Goal: Task Accomplishment & Management: Complete application form

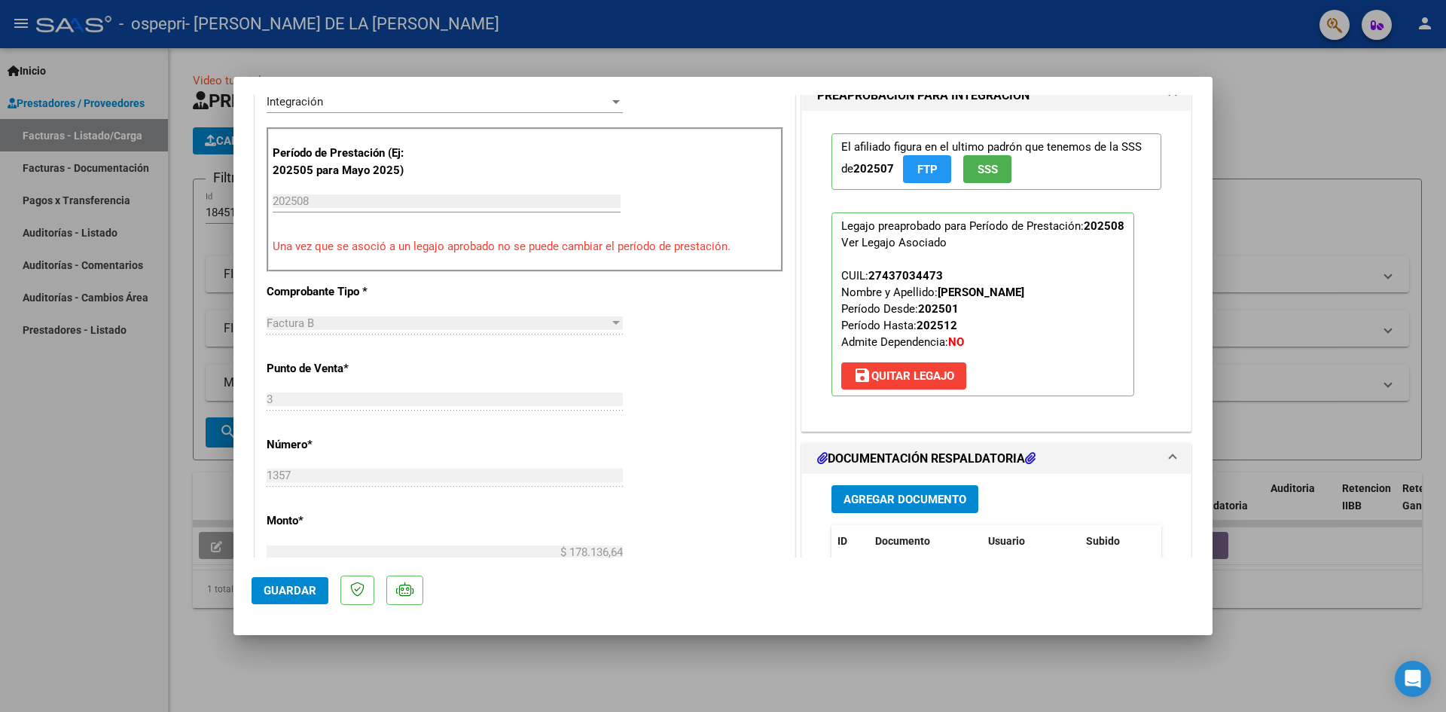
scroll to position [379, 0]
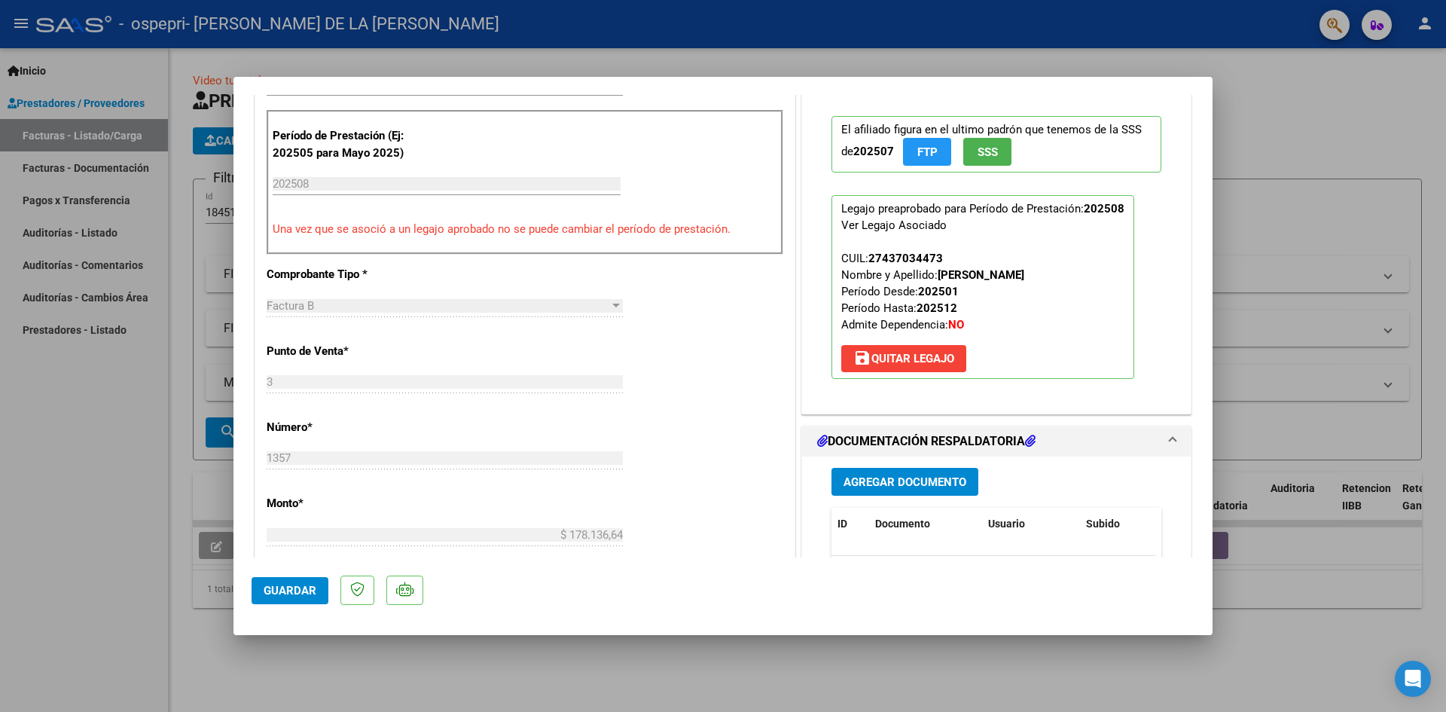
click at [553, 368] on div "CUIT * 27-30090304-0 Ingresar CUIT ANALISIS PRESTADOR [PERSON_NAME] DE LA [PERS…" at bounding box center [524, 442] width 539 height 1126
click at [395, 300] on div "Factura B" at bounding box center [438, 306] width 343 height 14
click at [300, 273] on p "Comprobante Tipo *" at bounding box center [344, 274] width 155 height 17
click at [498, 467] on div "1357 Ingresar el Nro." at bounding box center [445, 458] width 356 height 23
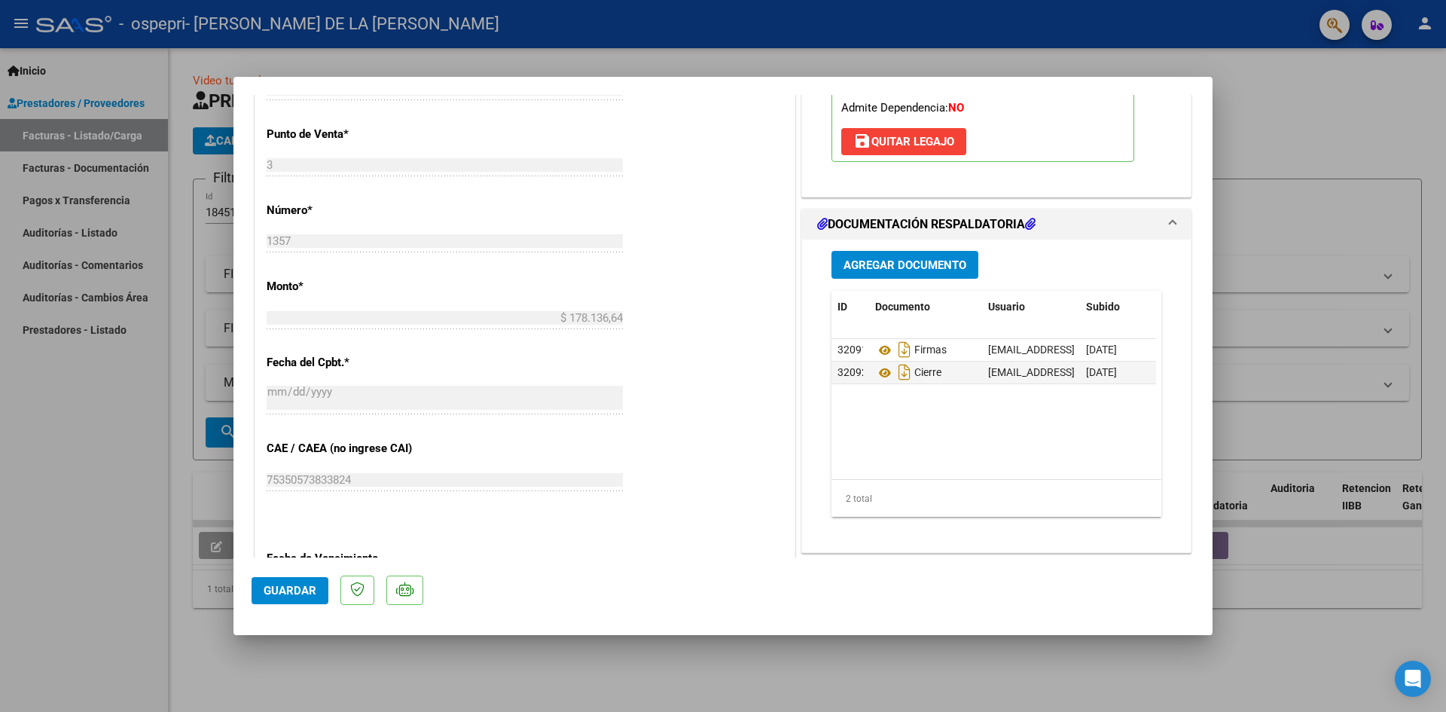
scroll to position [605, 0]
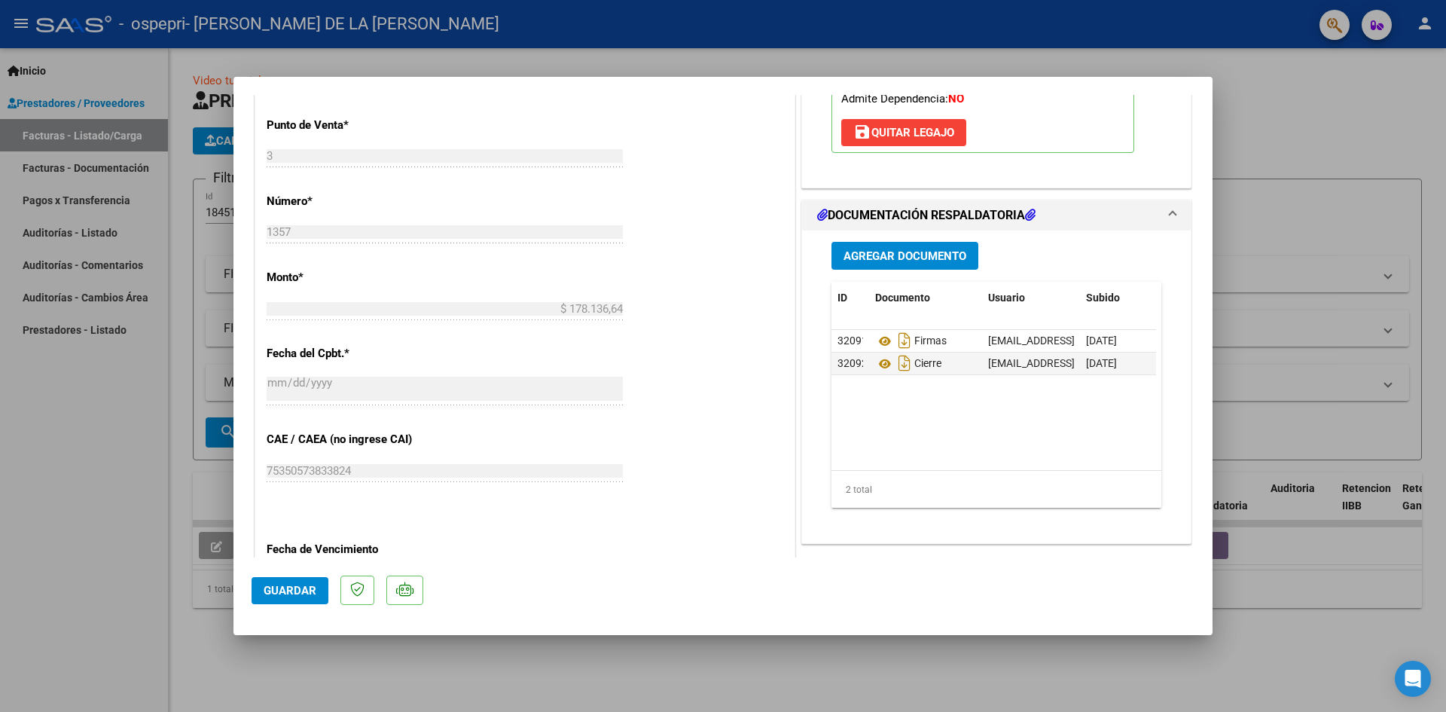
click at [593, 563] on mat-dialog-actions "Guardar" at bounding box center [722, 586] width 943 height 59
click at [1307, 121] on div at bounding box center [723, 356] width 1446 height 712
type input "$ 0,00"
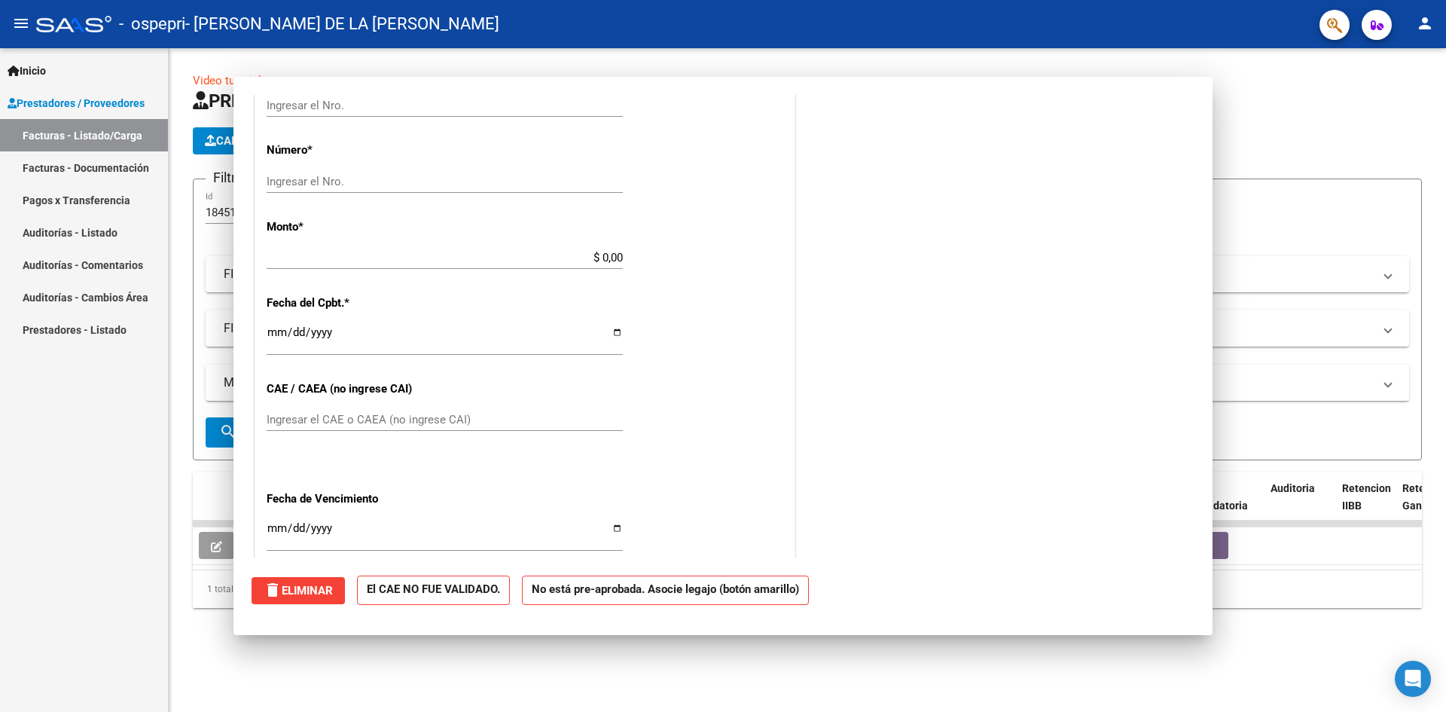
scroll to position [0, 0]
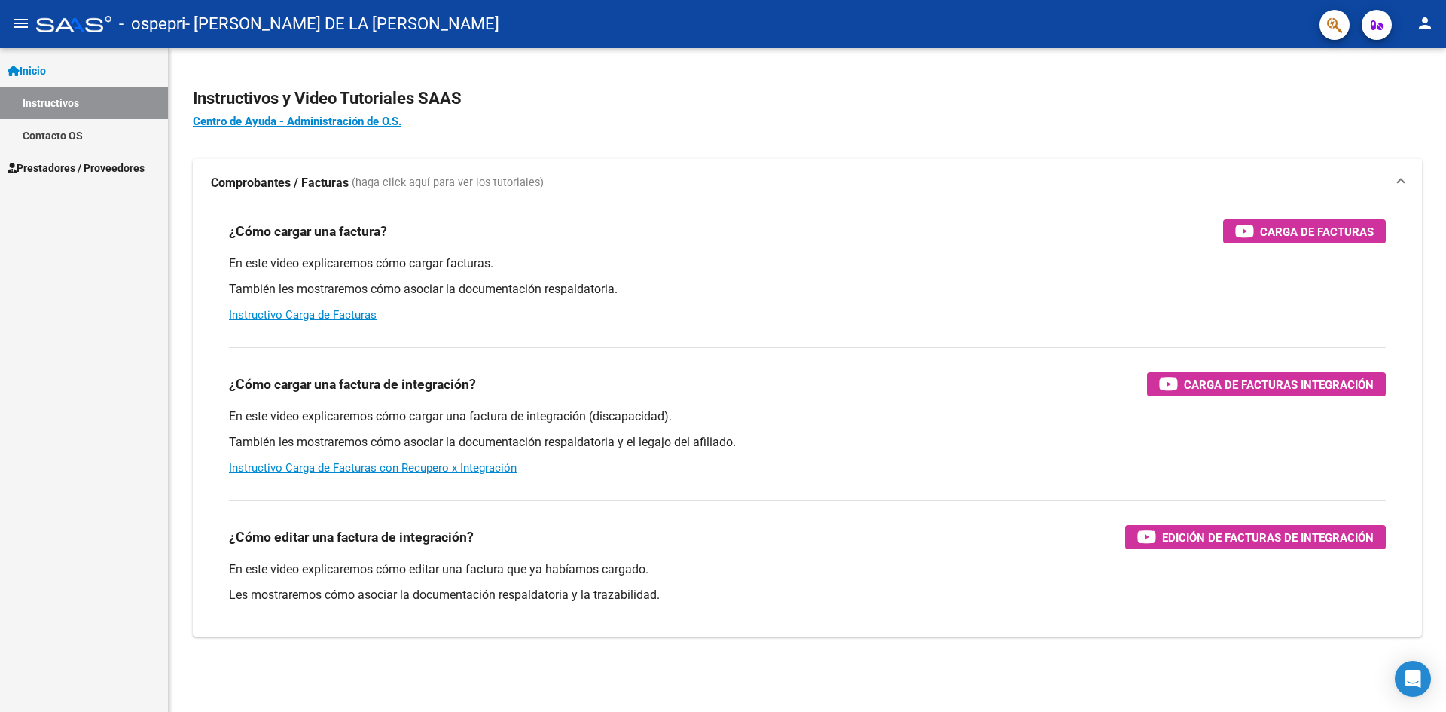
click at [82, 126] on link "Contacto OS" at bounding box center [84, 135] width 168 height 32
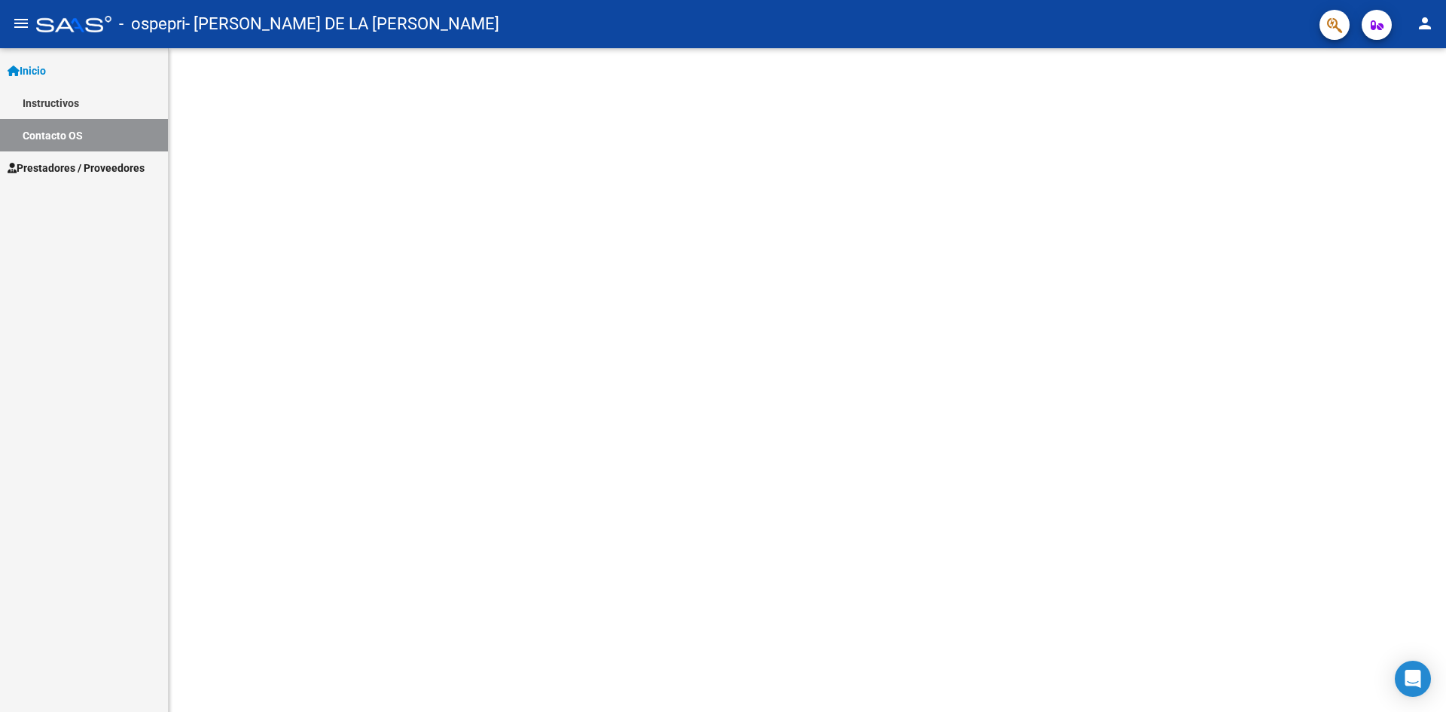
click at [77, 163] on span "Prestadores / Proveedores" at bounding box center [76, 168] width 137 height 17
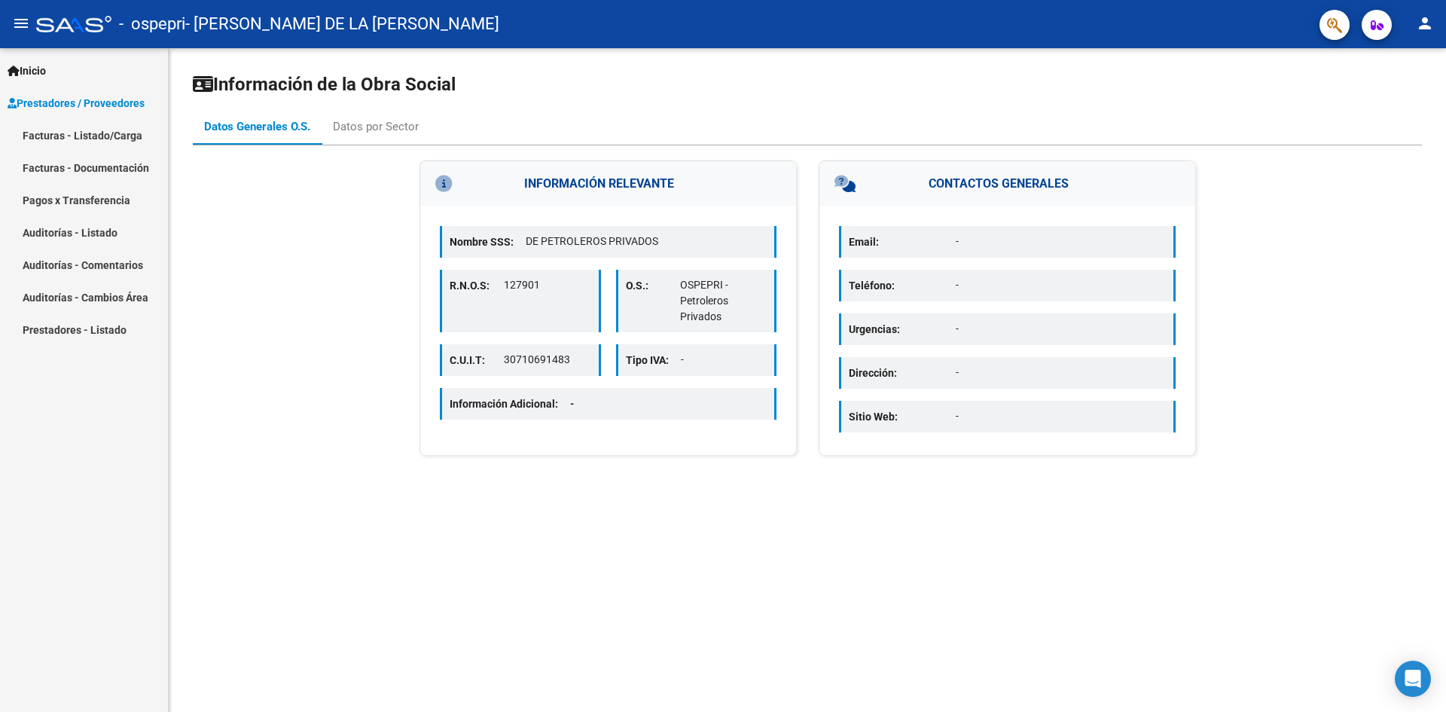
click at [62, 130] on link "Facturas - Listado/Carga" at bounding box center [84, 135] width 168 height 32
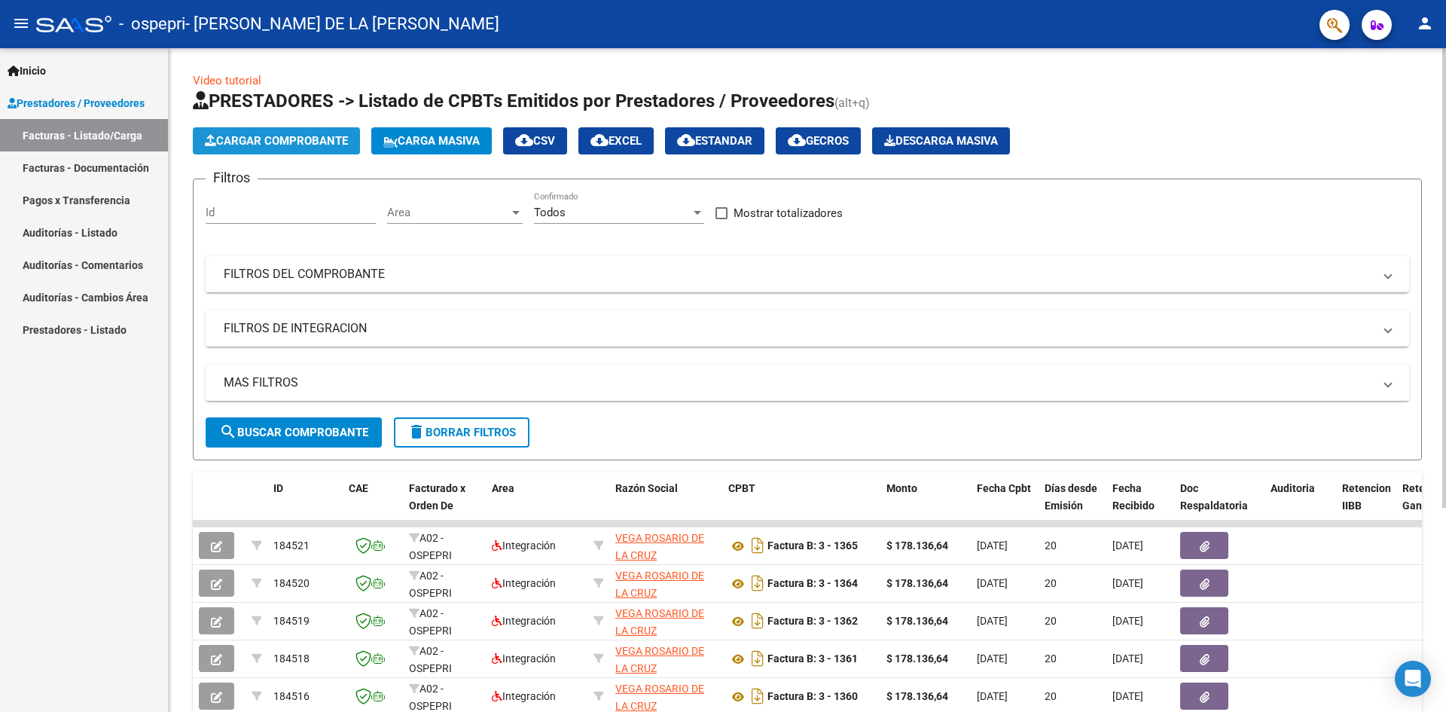
click at [247, 137] on span "Cargar Comprobante" at bounding box center [276, 141] width 143 height 14
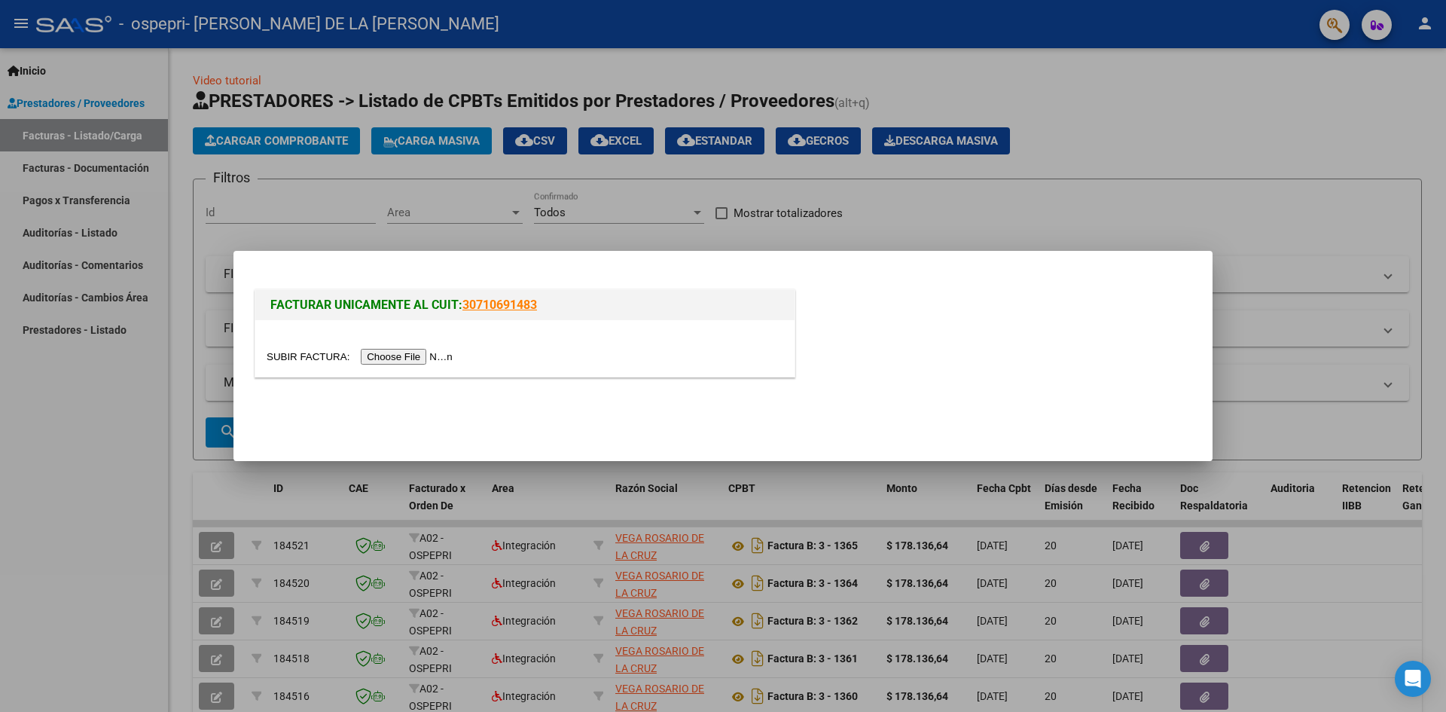
click at [422, 362] on input "file" at bounding box center [362, 357] width 190 height 16
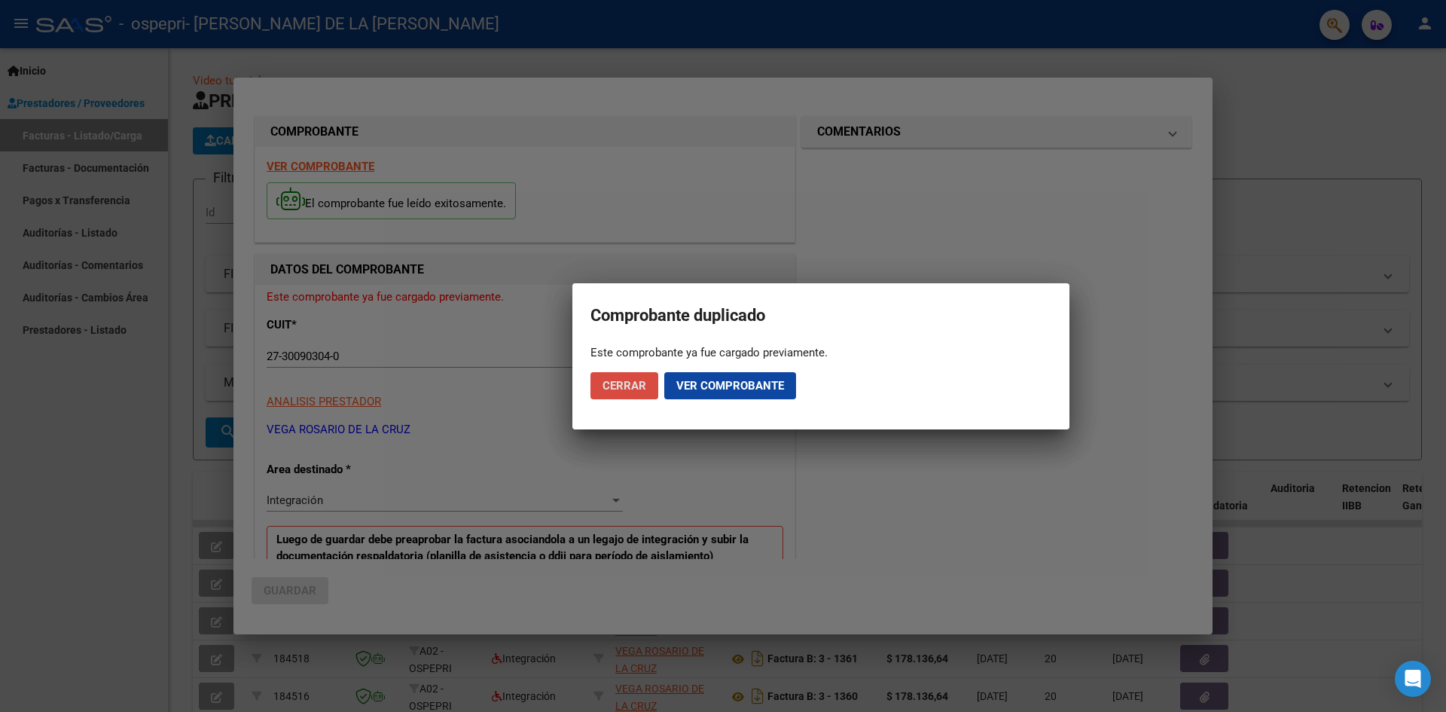
drag, startPoint x: 642, startPoint y: 382, endPoint x: 606, endPoint y: 392, distance: 36.7
click at [639, 382] on span "Cerrar" at bounding box center [624, 386] width 44 height 14
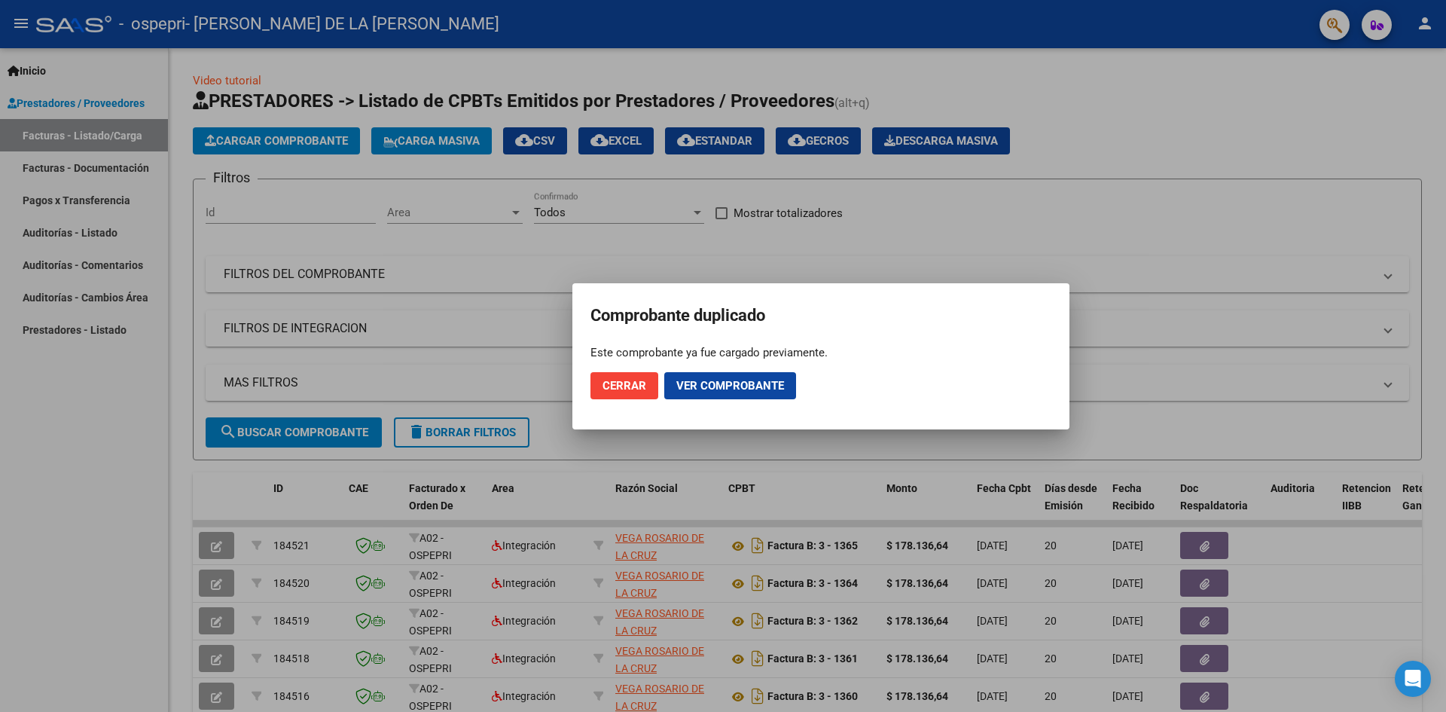
click at [716, 386] on span "Ver comprobante" at bounding box center [730, 386] width 108 height 14
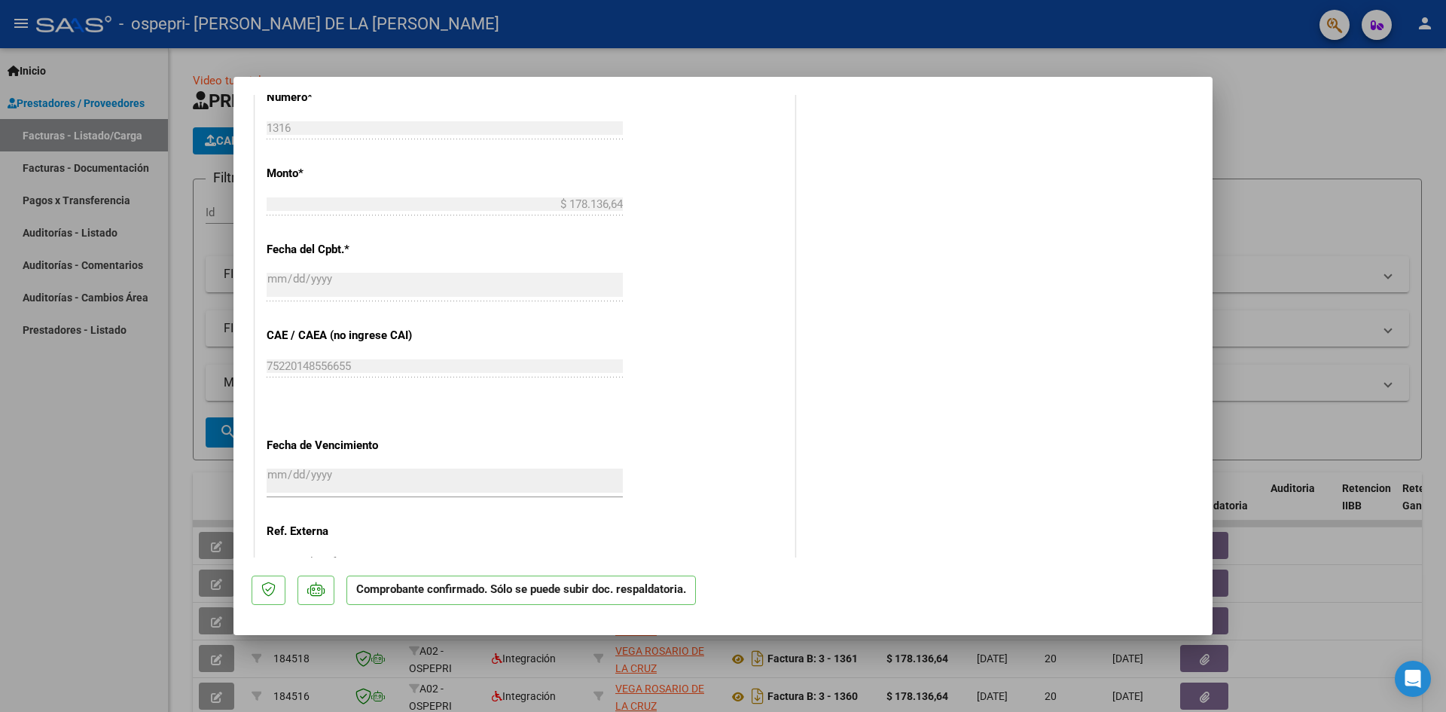
scroll to position [949, 0]
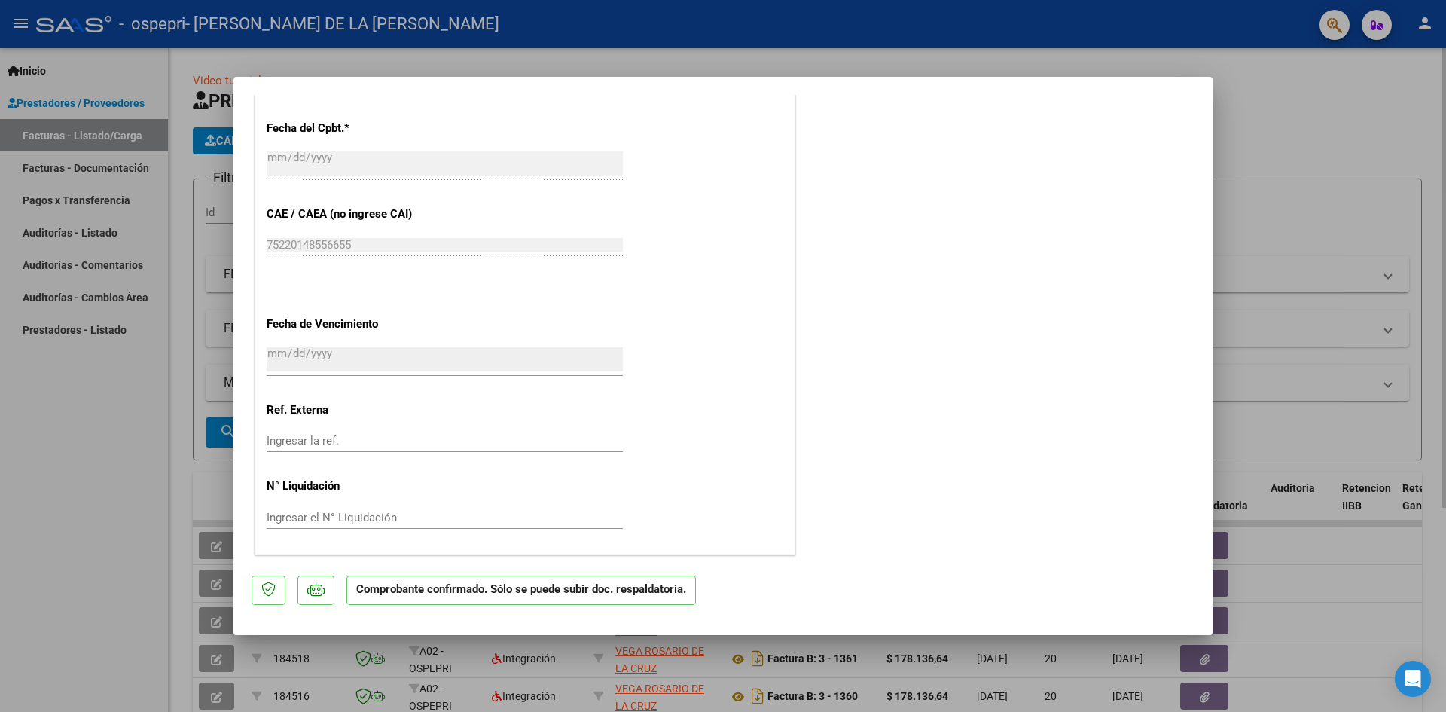
click at [1364, 59] on div at bounding box center [723, 356] width 1446 height 712
type input "$ 0,00"
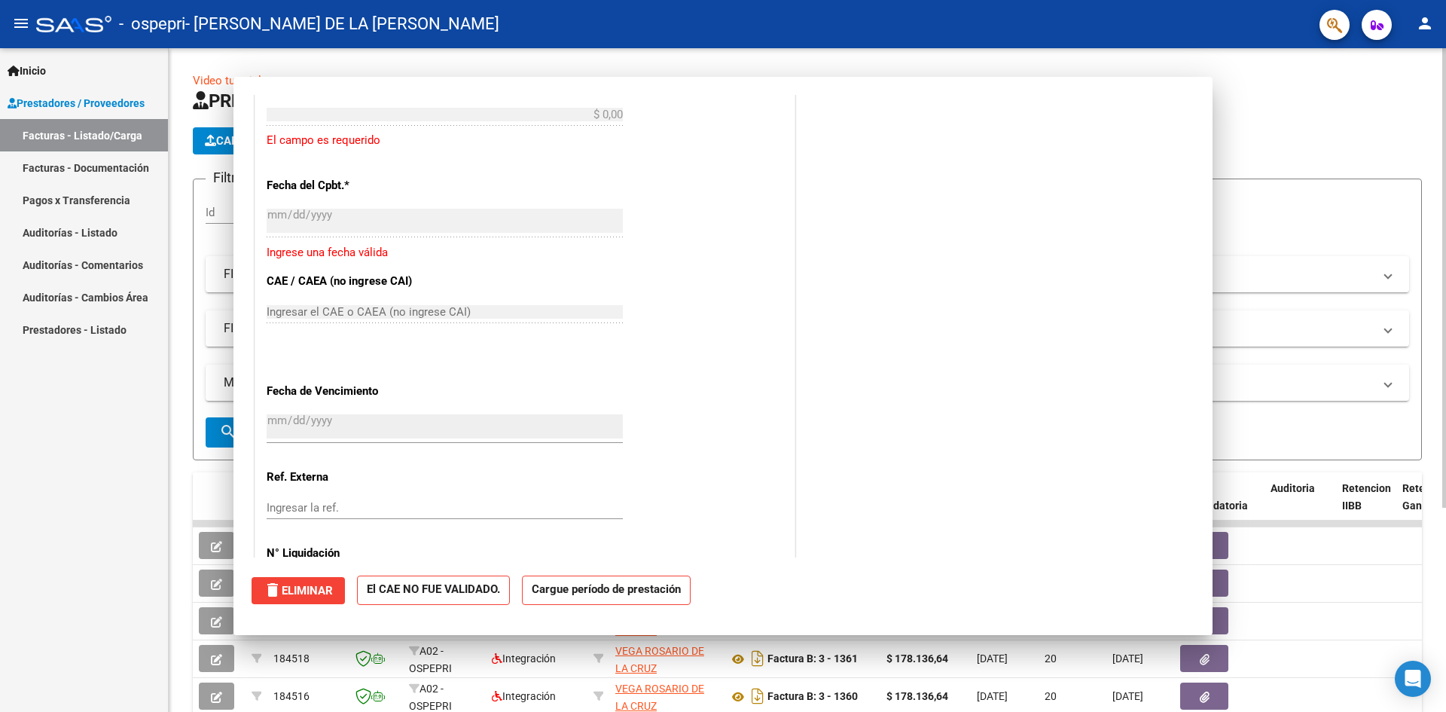
scroll to position [0, 0]
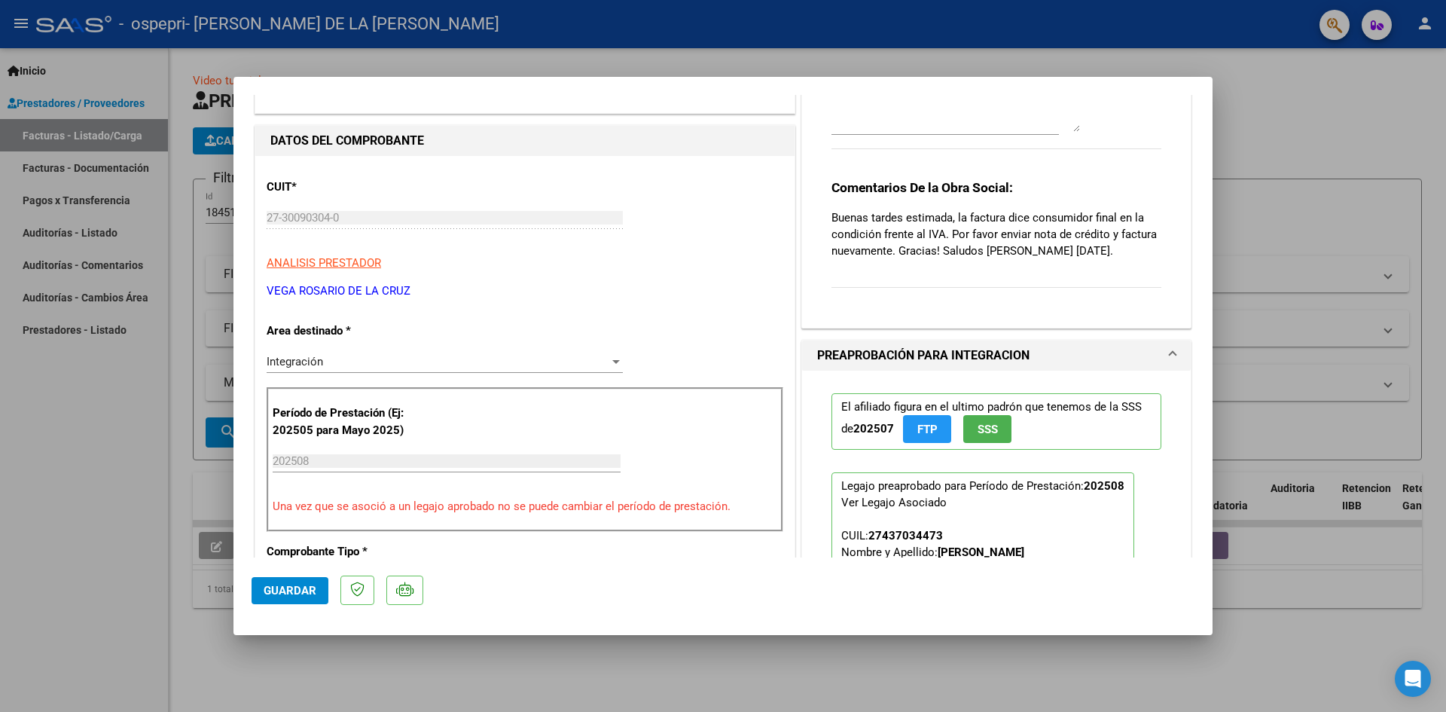
scroll to position [75, 0]
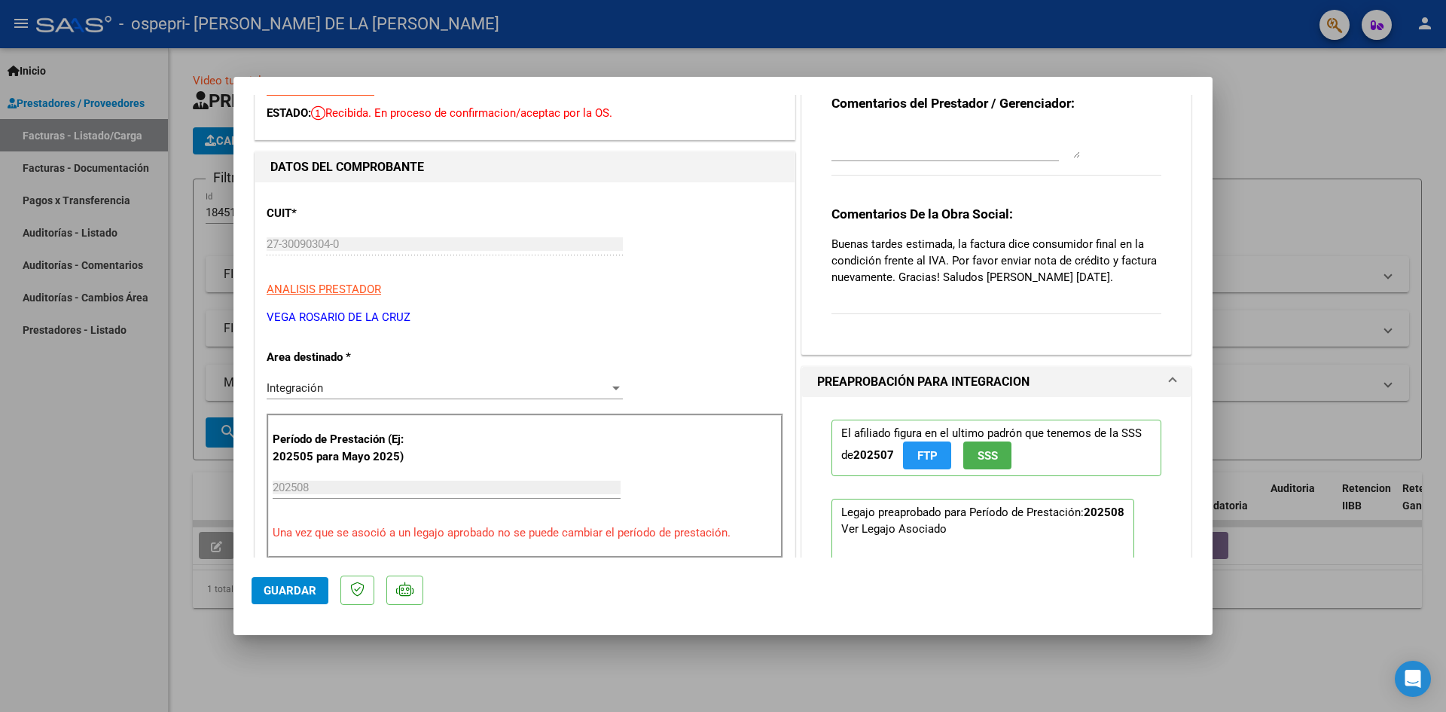
click at [1251, 69] on div at bounding box center [723, 356] width 1446 height 712
type input "$ 0,00"
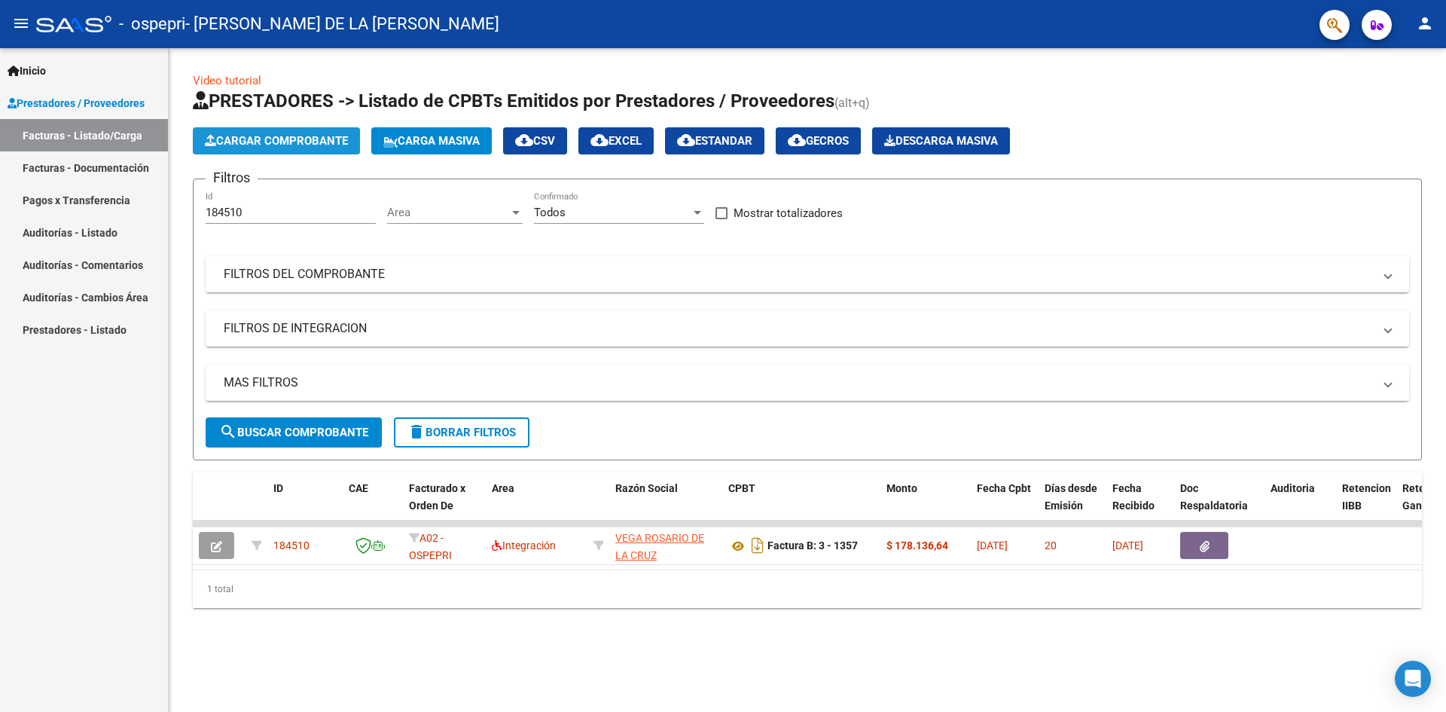
click at [283, 143] on span "Cargar Comprobante" at bounding box center [276, 141] width 143 height 14
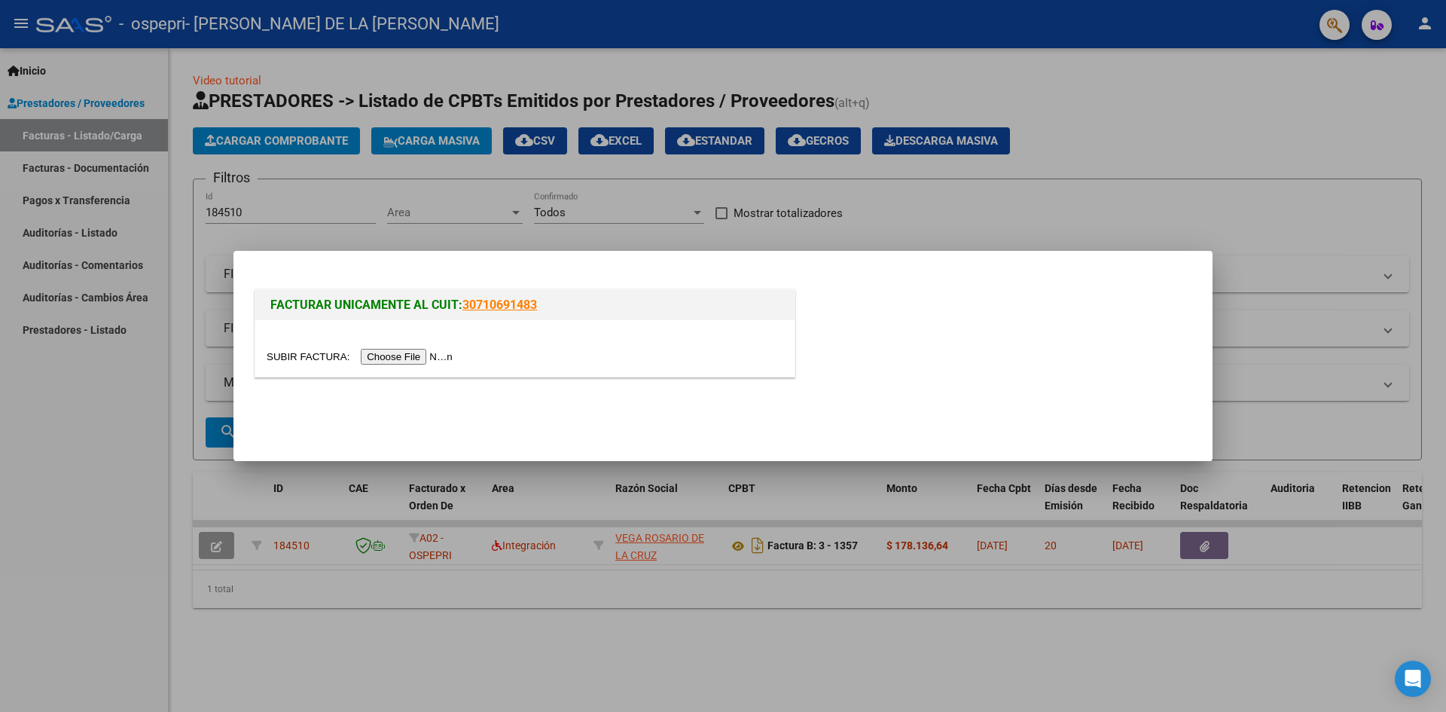
click at [412, 352] on input "file" at bounding box center [362, 357] width 190 height 16
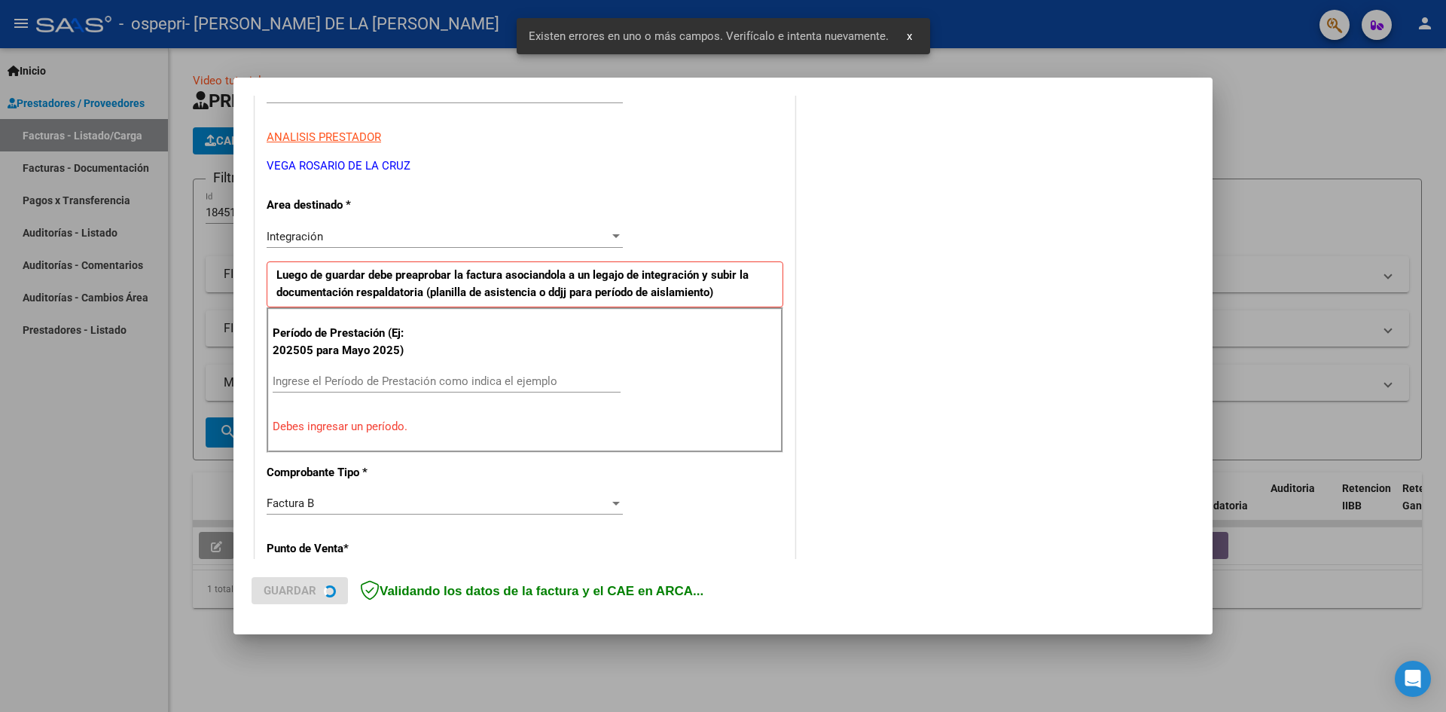
scroll to position [461, 0]
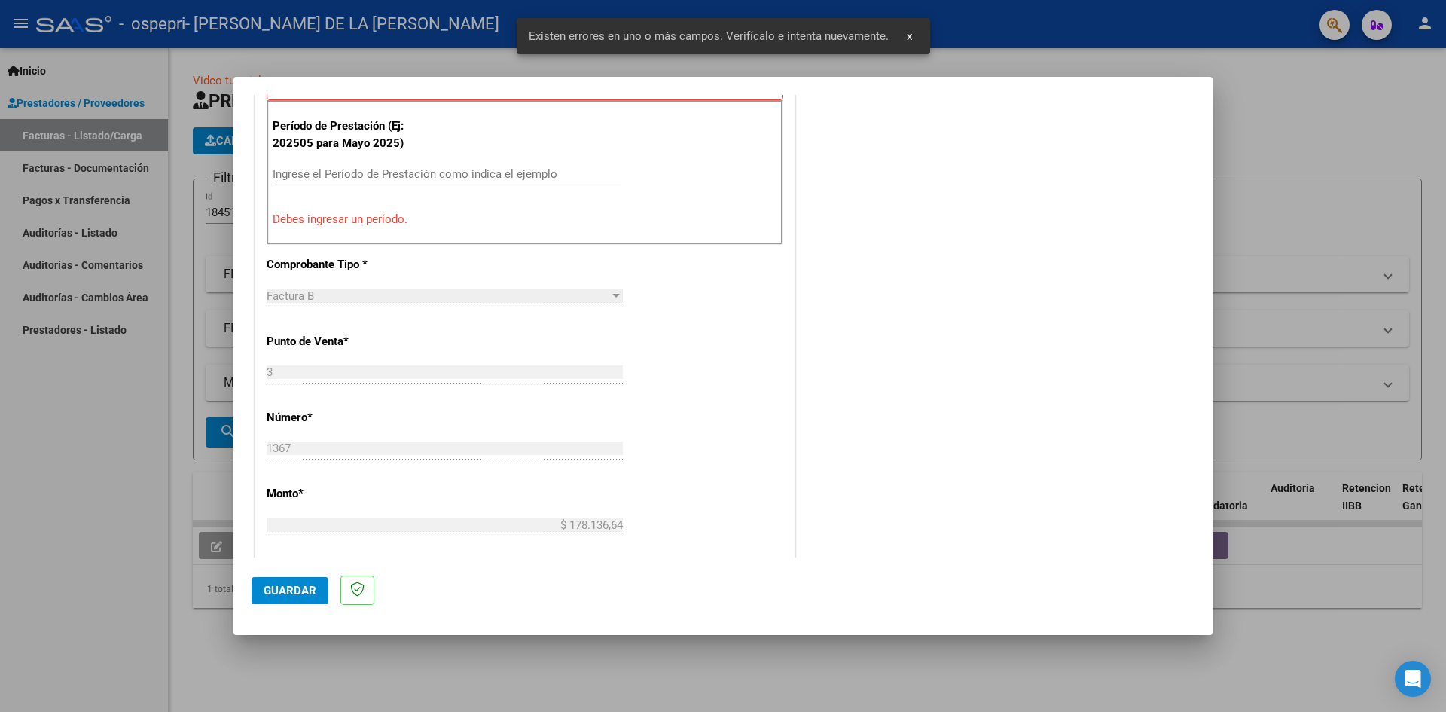
click at [313, 162] on div "Período de Prestación (Ej: 202505 para Mayo 2025) Ingrese el Período de Prestac…" at bounding box center [525, 172] width 517 height 145
click at [306, 172] on input "Ingrese el Período de Prestación como indica el ejemplo" at bounding box center [447, 174] width 348 height 14
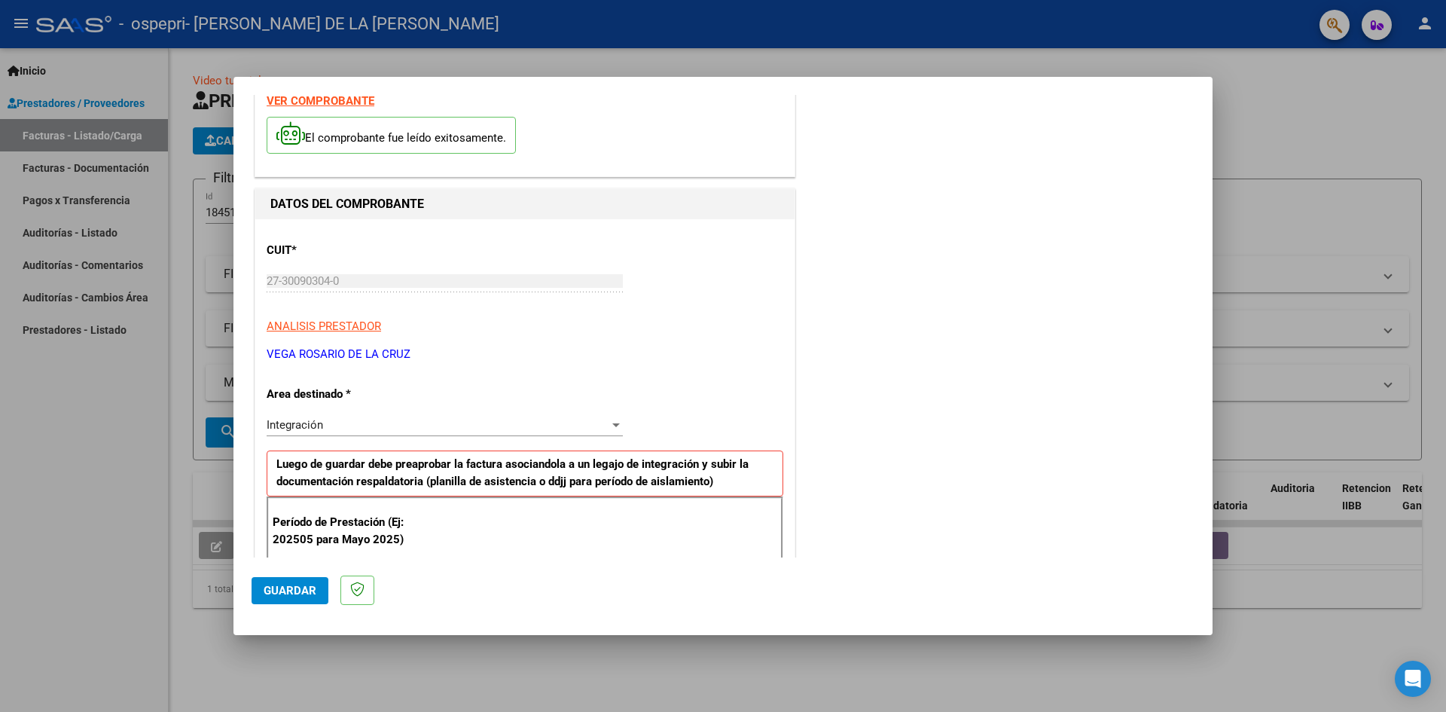
scroll to position [9, 0]
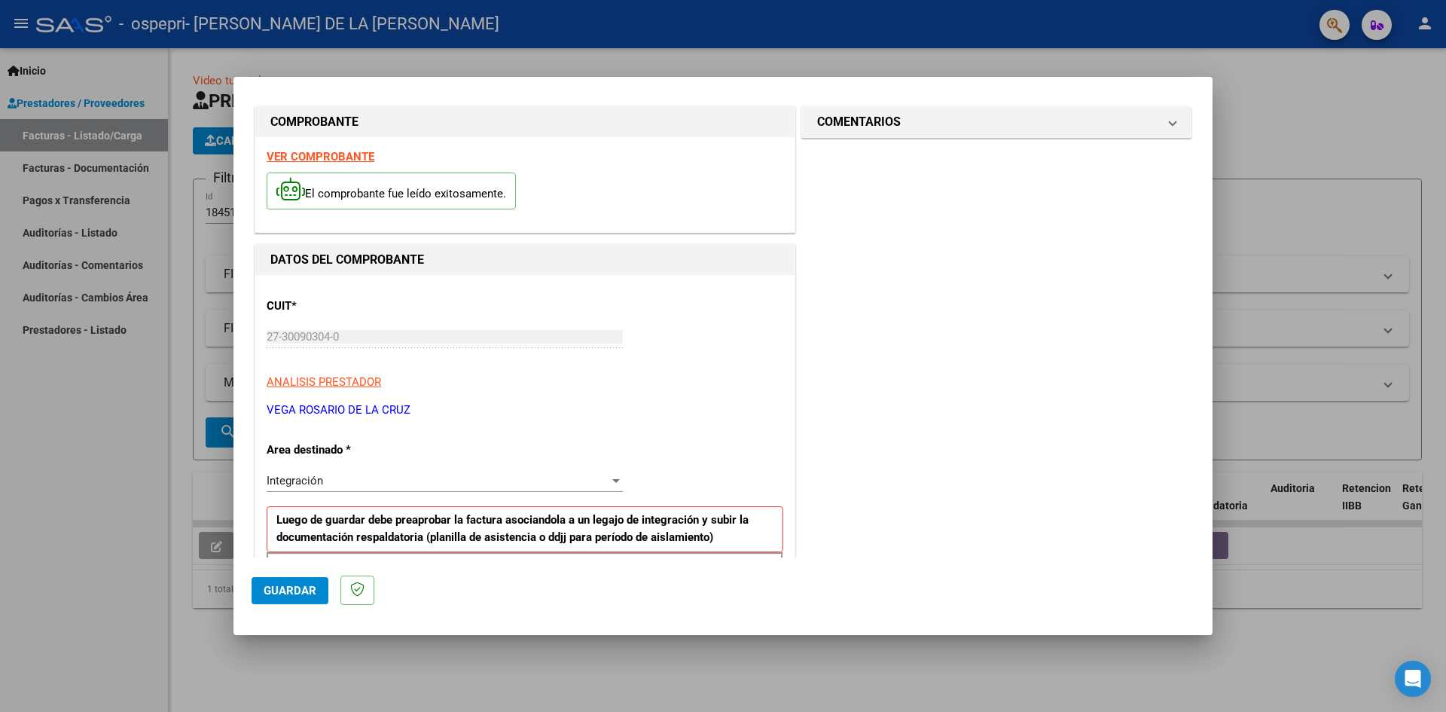
click at [1266, 83] on div at bounding box center [723, 356] width 1446 height 712
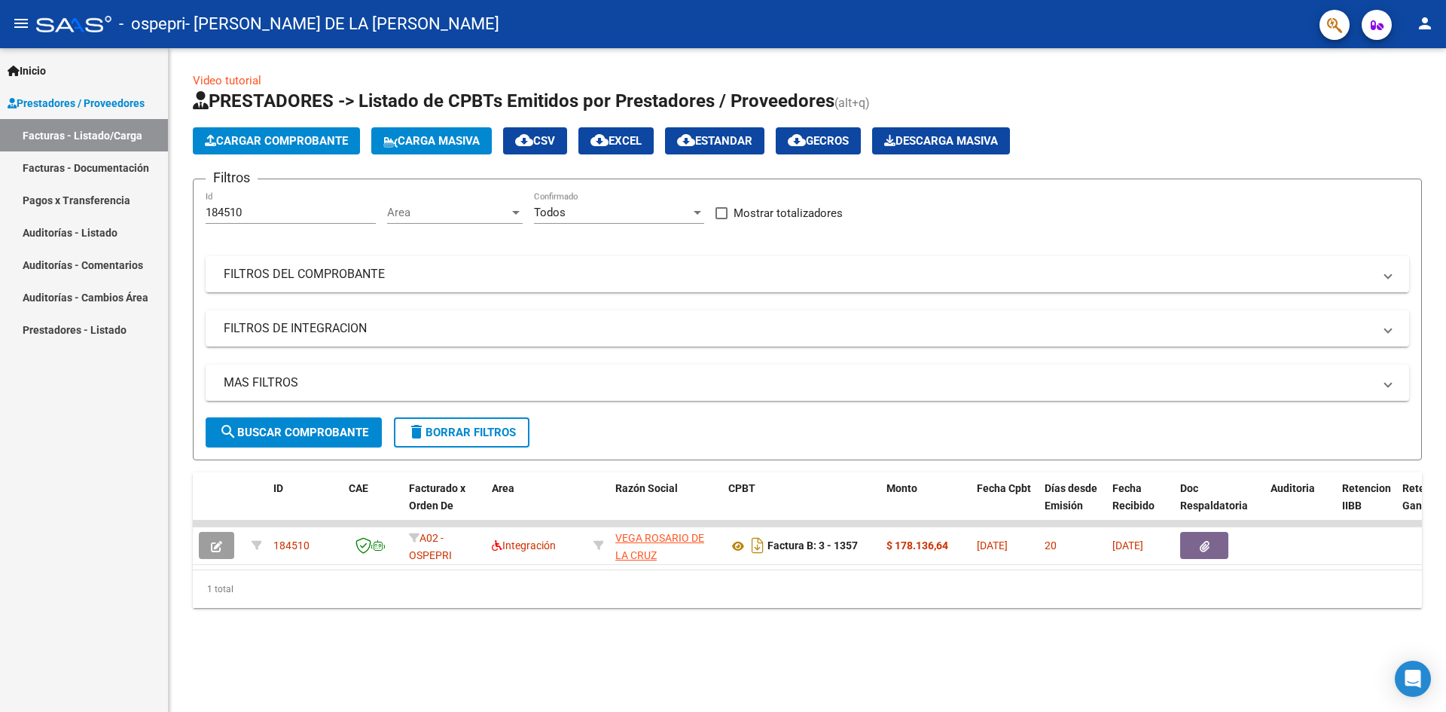
click at [300, 144] on span "Cargar Comprobante" at bounding box center [276, 141] width 143 height 14
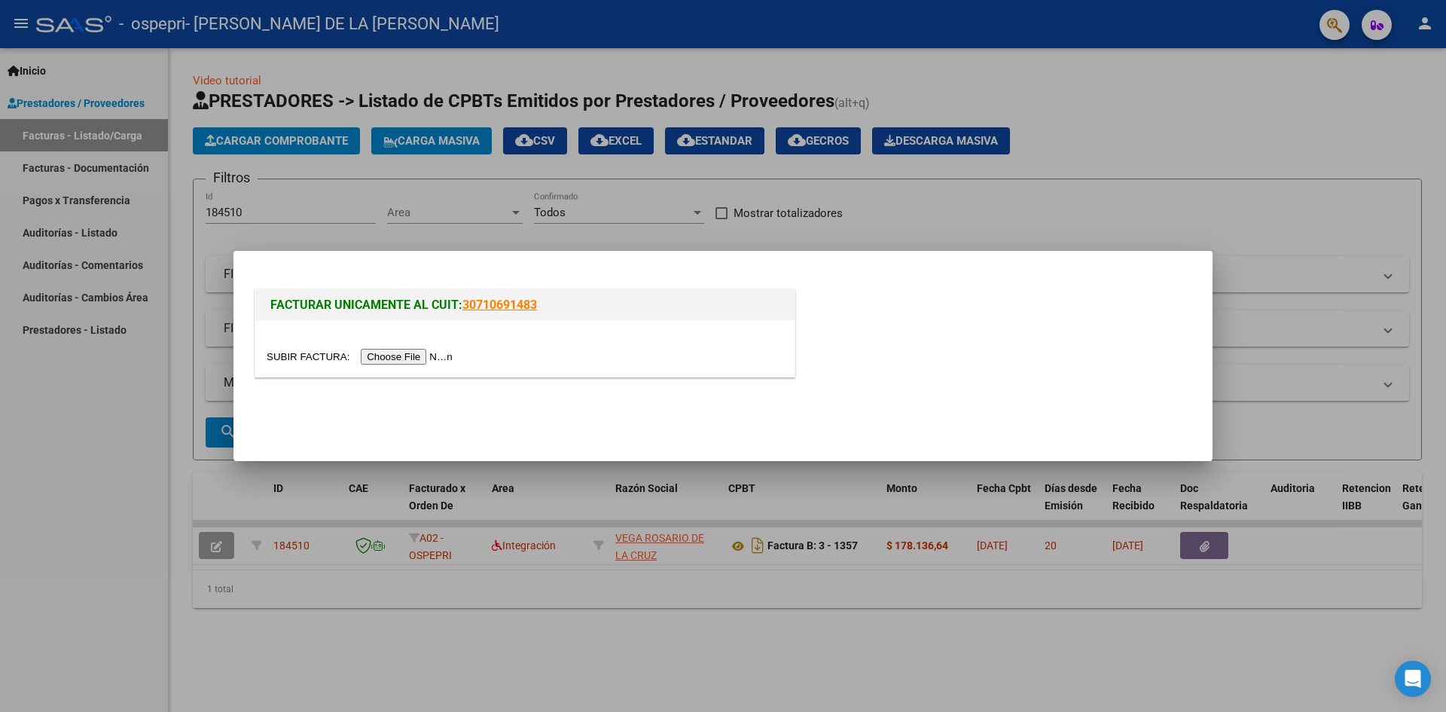
click at [413, 358] on input "file" at bounding box center [362, 357] width 190 height 16
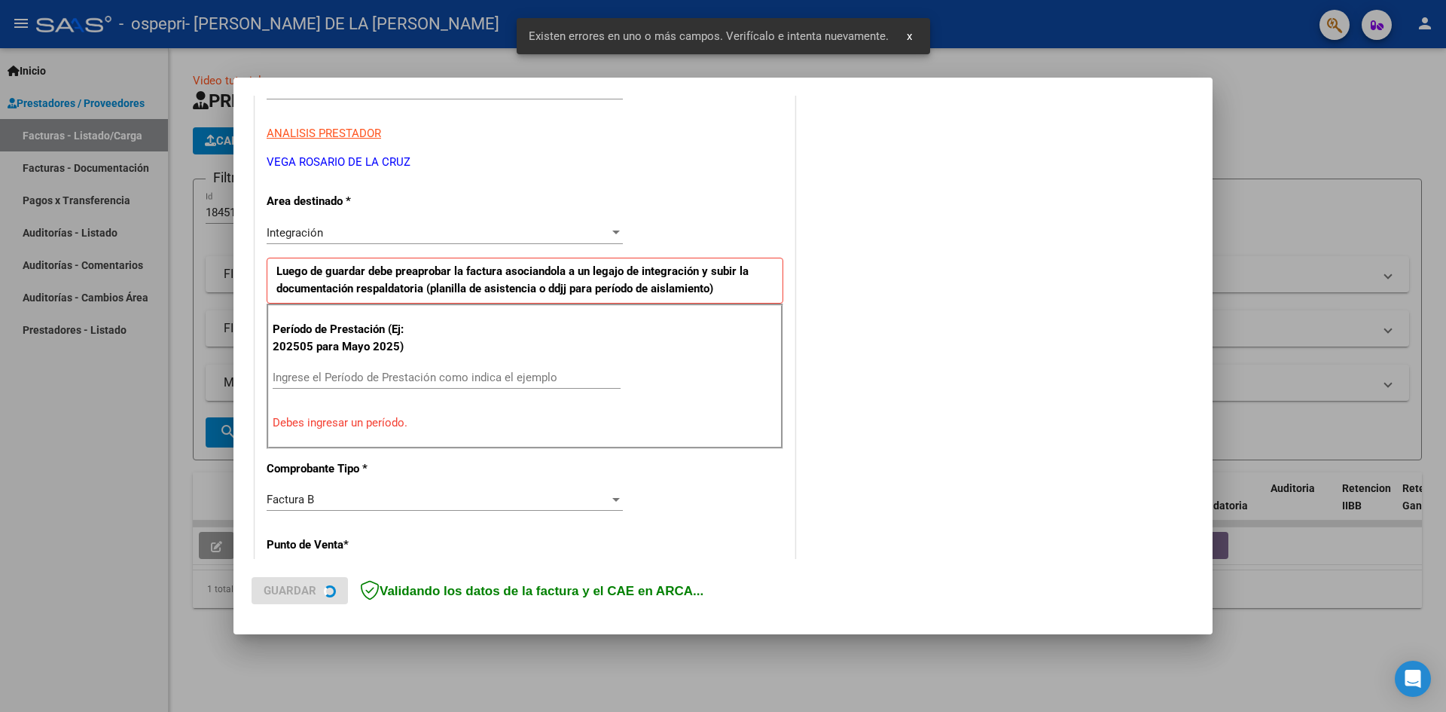
scroll to position [265, 0]
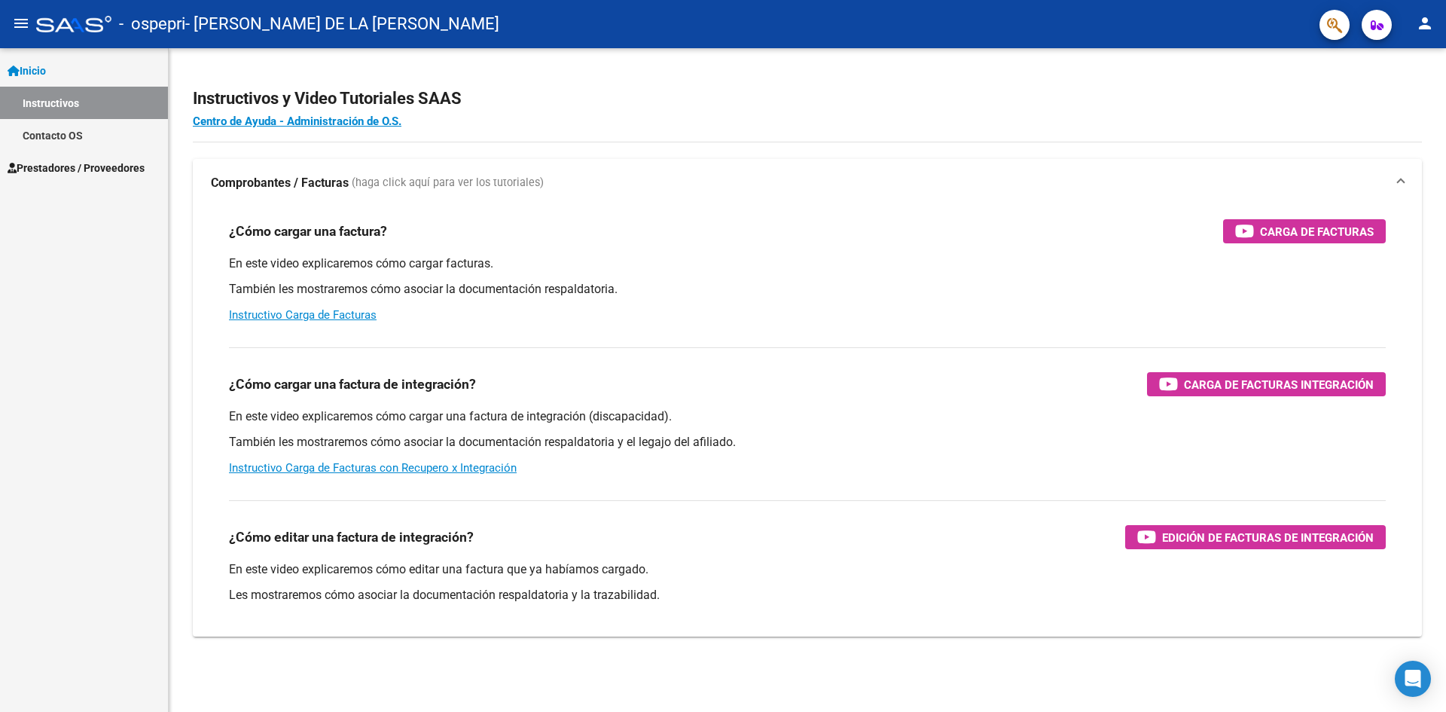
click at [59, 163] on span "Prestadores / Proveedores" at bounding box center [76, 168] width 137 height 17
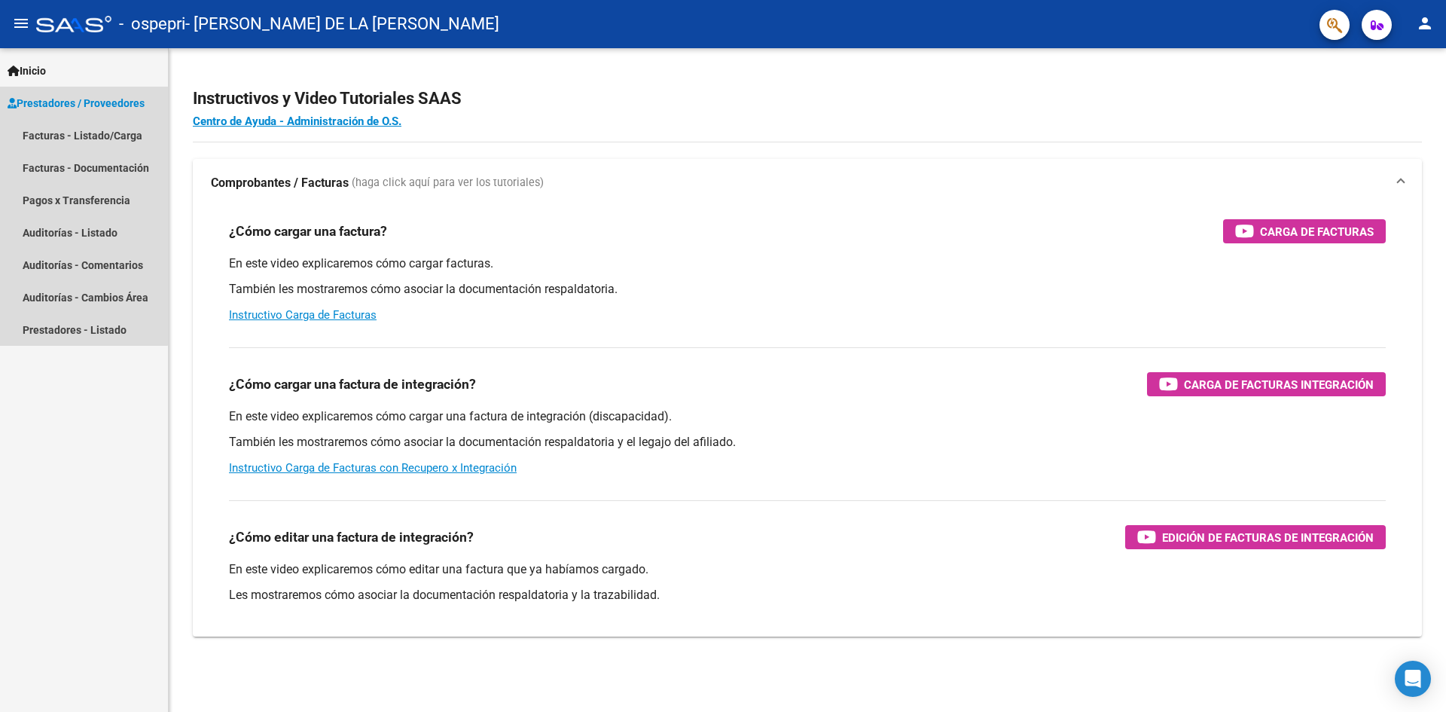
click at [55, 103] on span "Prestadores / Proveedores" at bounding box center [76, 103] width 137 height 17
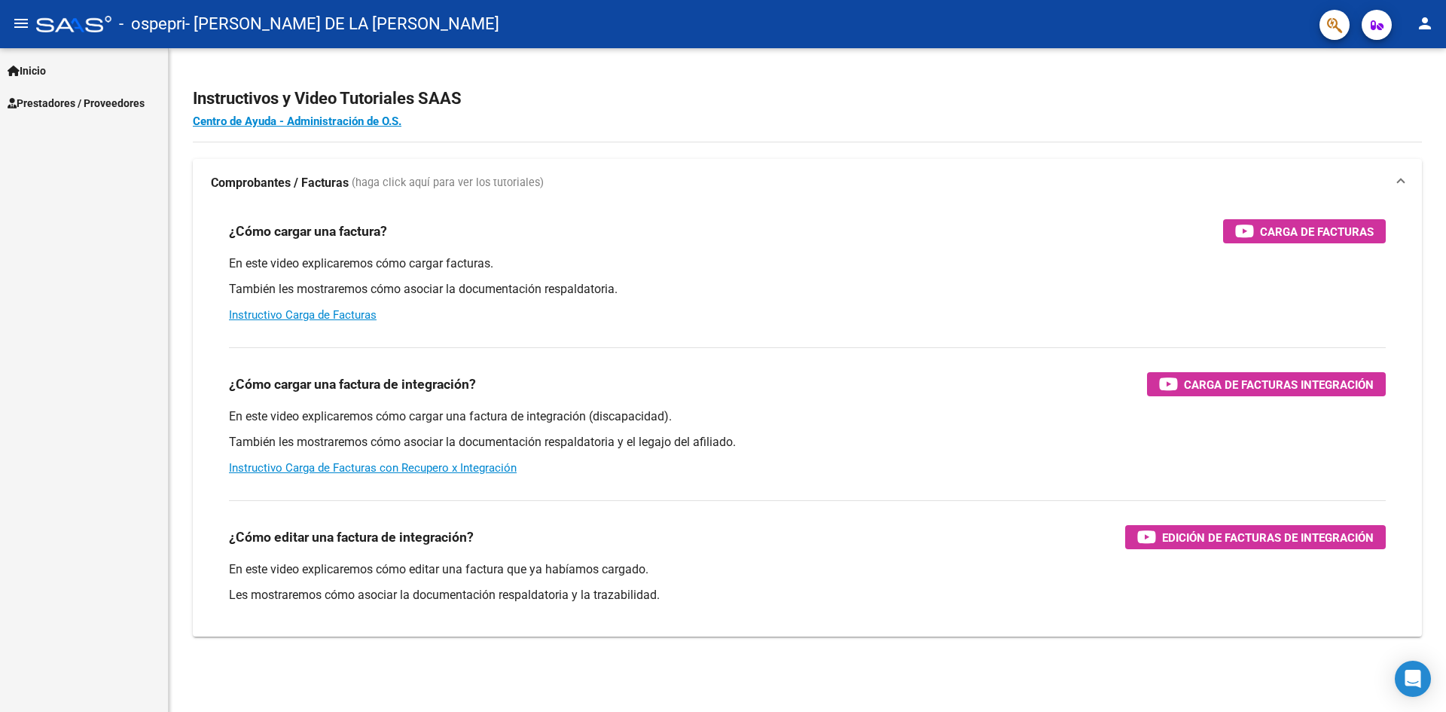
click at [49, 108] on span "Prestadores / Proveedores" at bounding box center [76, 103] width 137 height 17
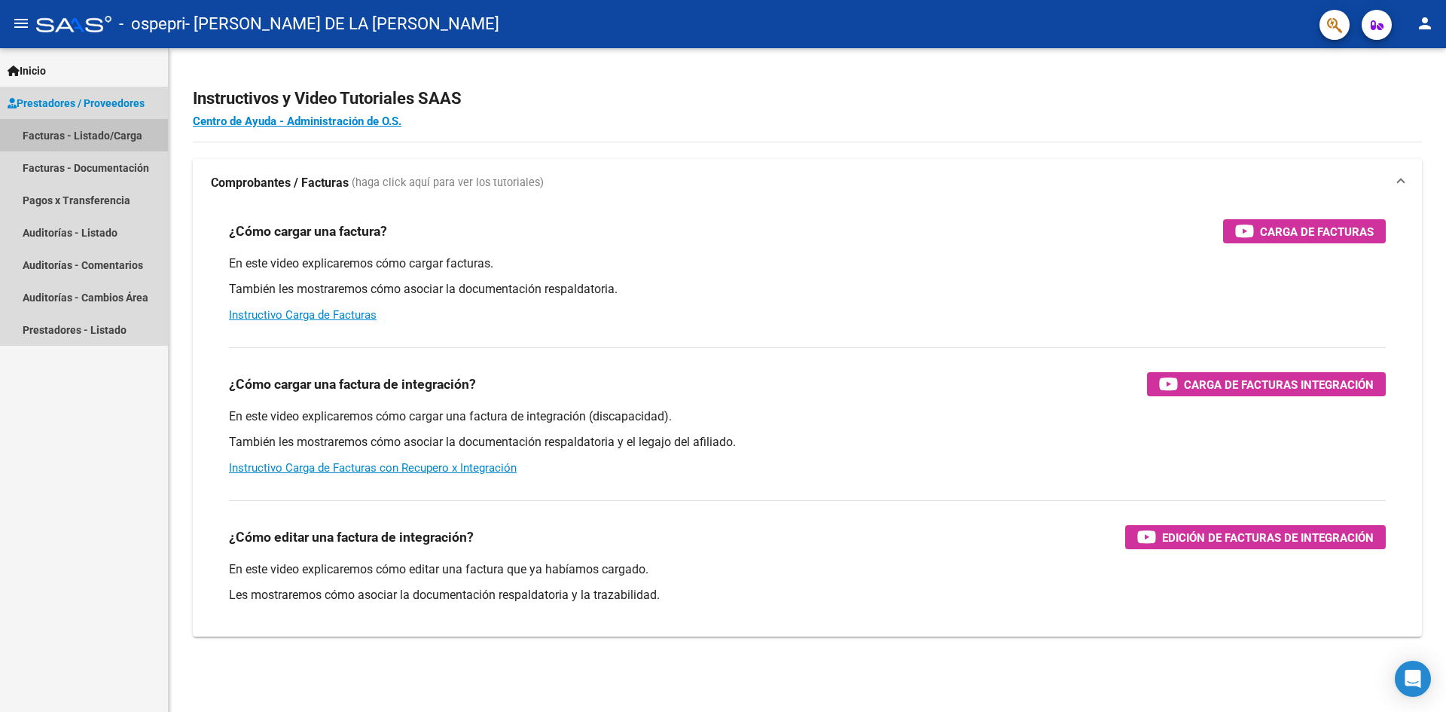
click at [53, 131] on link "Facturas - Listado/Carga" at bounding box center [84, 135] width 168 height 32
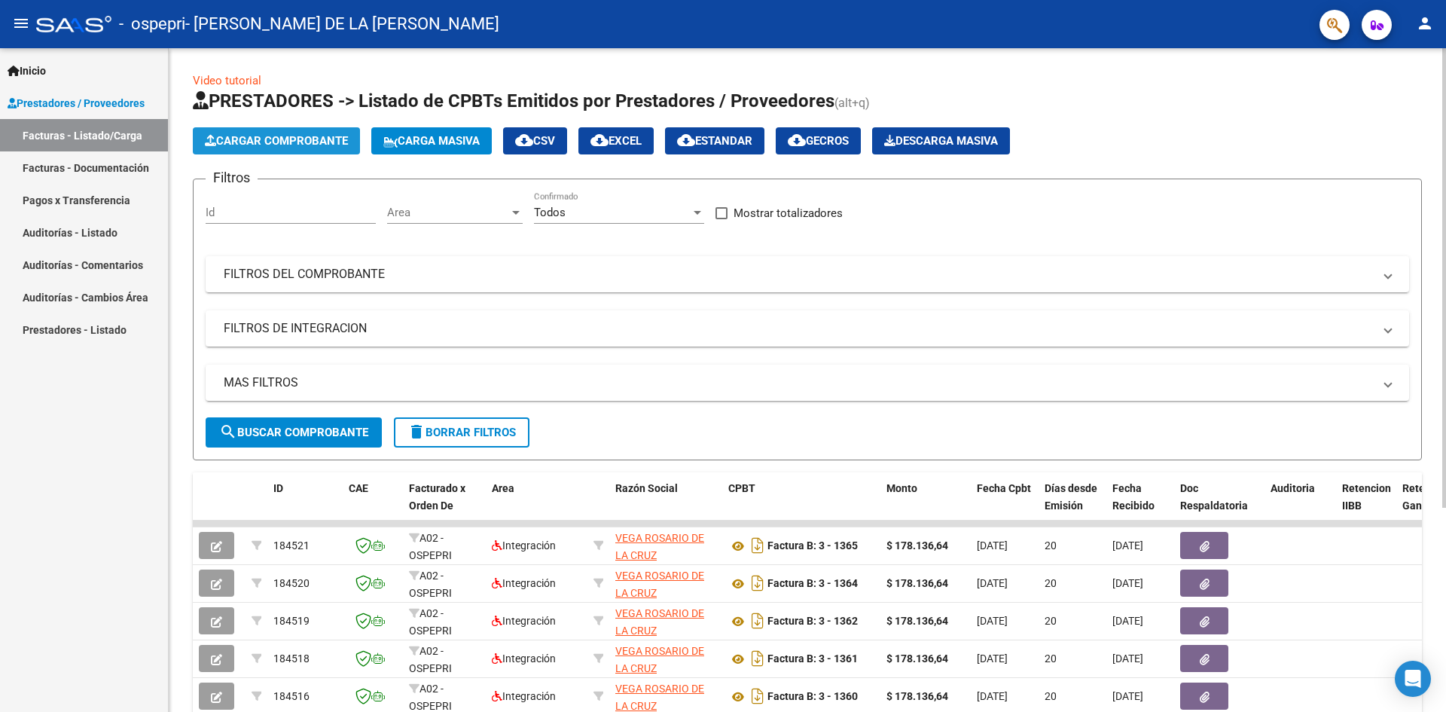
click at [275, 141] on span "Cargar Comprobante" at bounding box center [276, 141] width 143 height 14
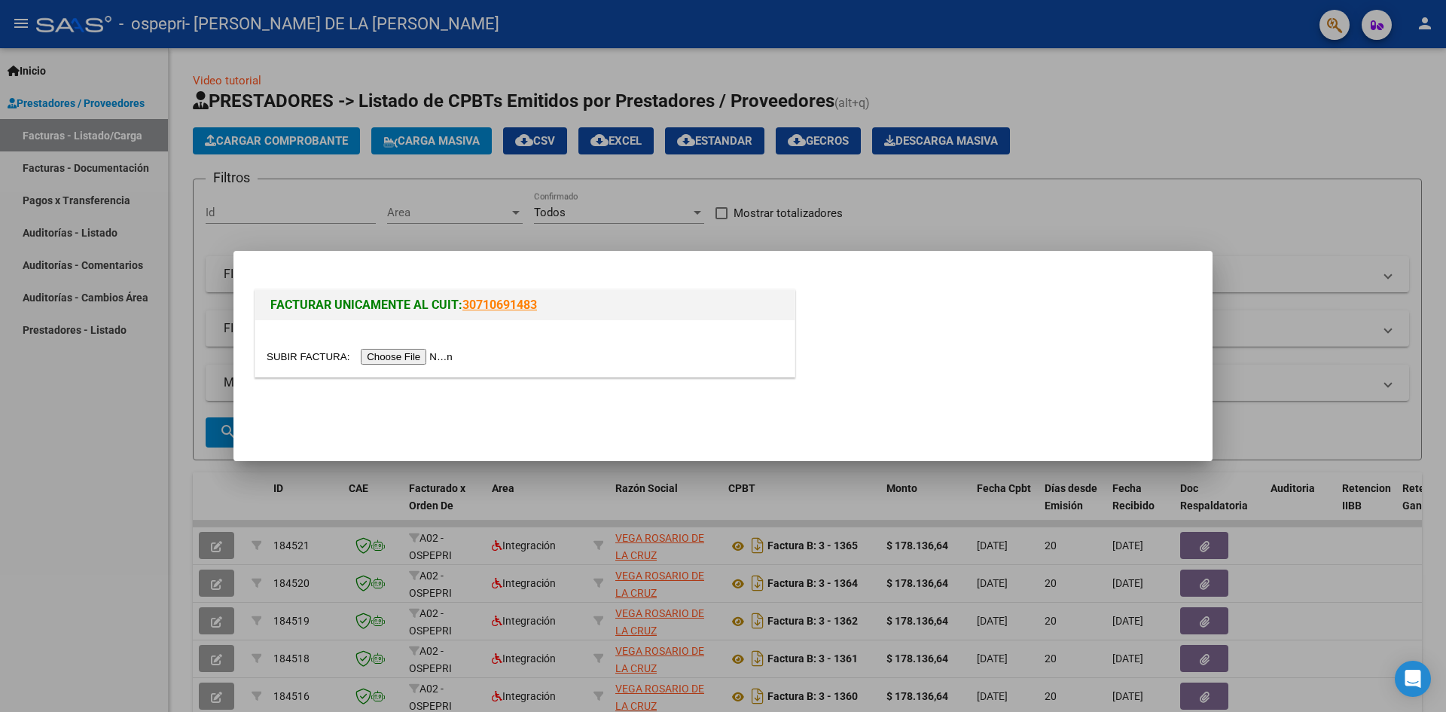
click at [422, 362] on input "file" at bounding box center [362, 357] width 190 height 16
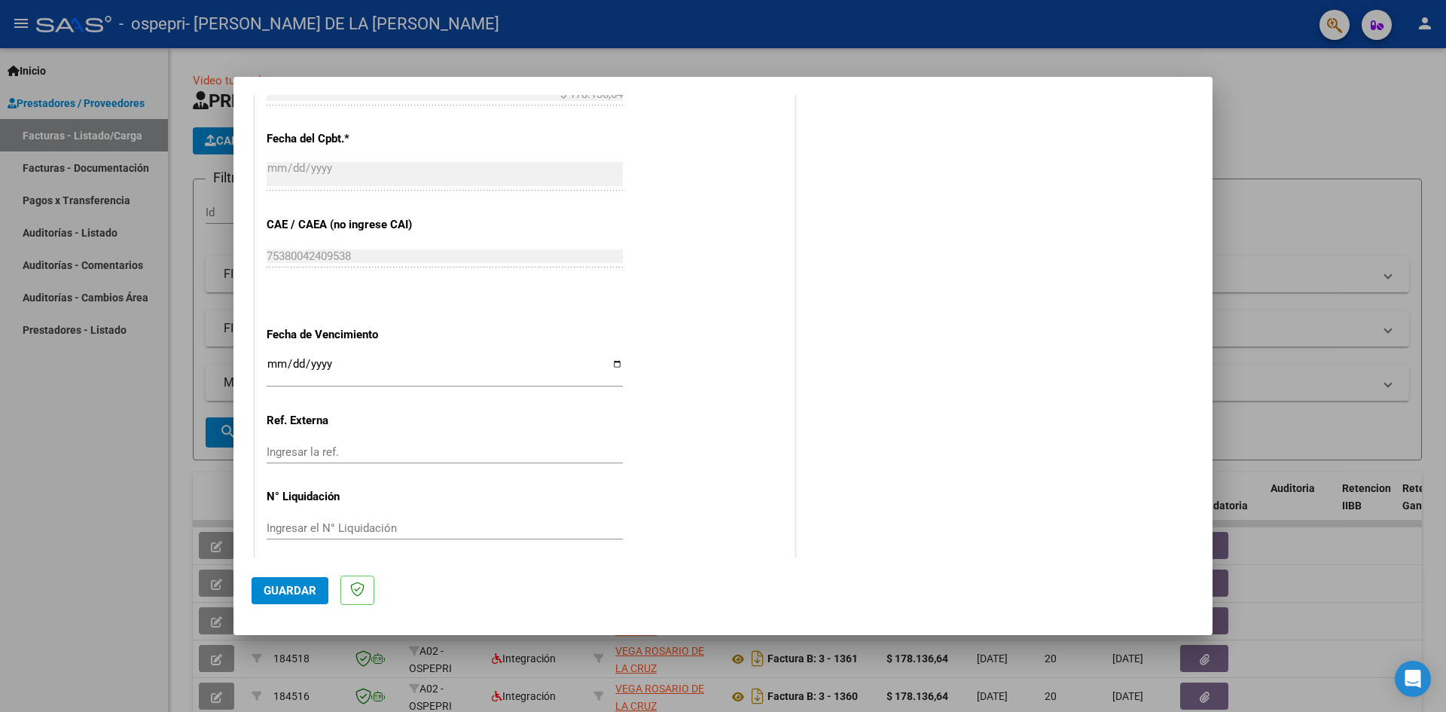
scroll to position [903, 0]
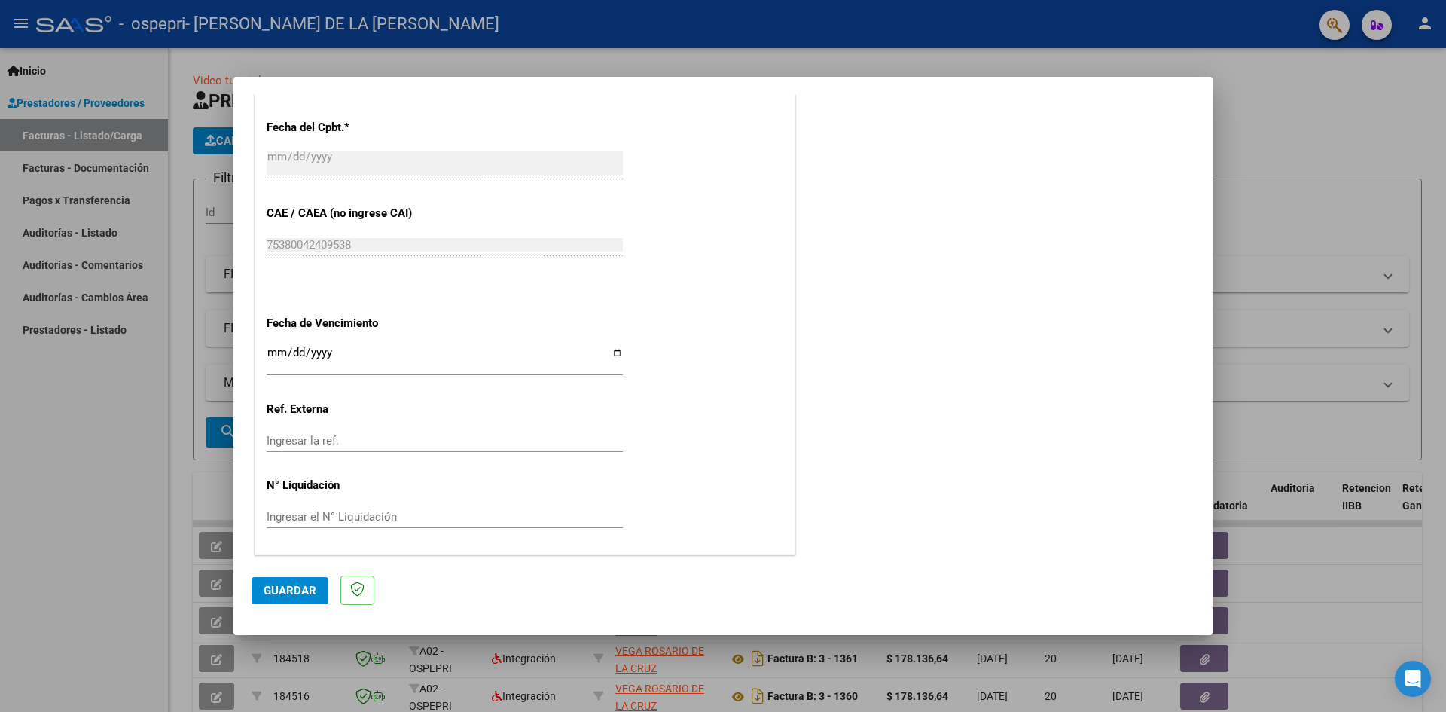
click at [1319, 126] on div at bounding box center [723, 356] width 1446 height 712
